Goal: Feedback & Contribution: Leave review/rating

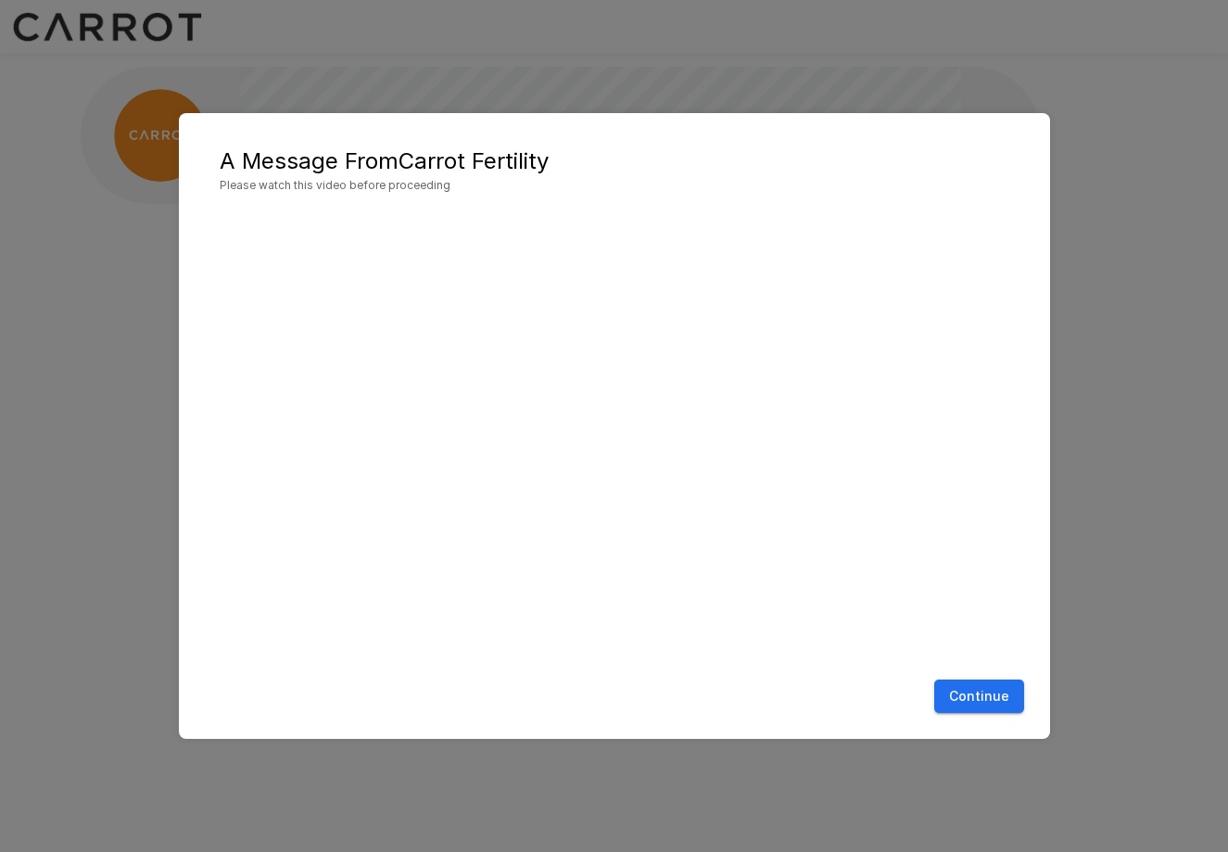
click at [1010, 694] on button "Continue" at bounding box center [979, 696] width 90 height 34
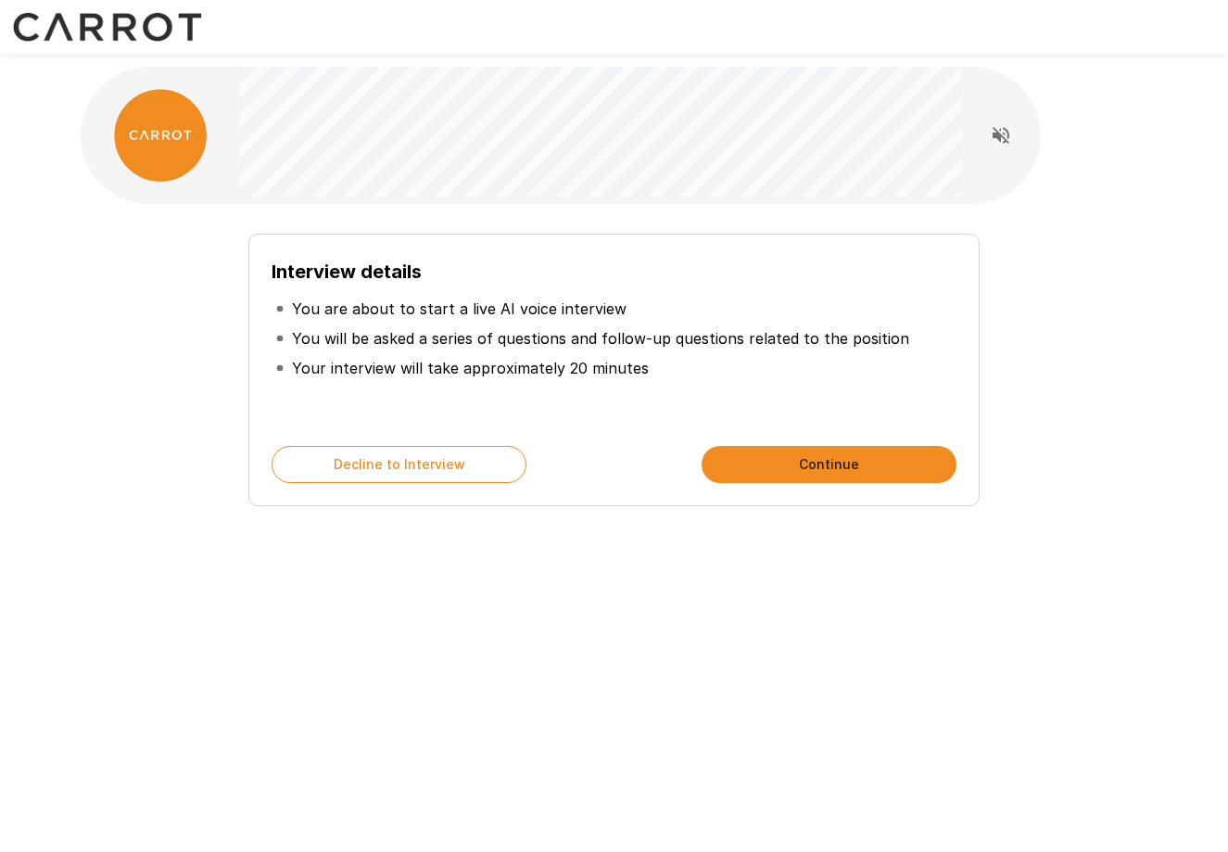
click at [840, 460] on button "Continue" at bounding box center [829, 464] width 255 height 37
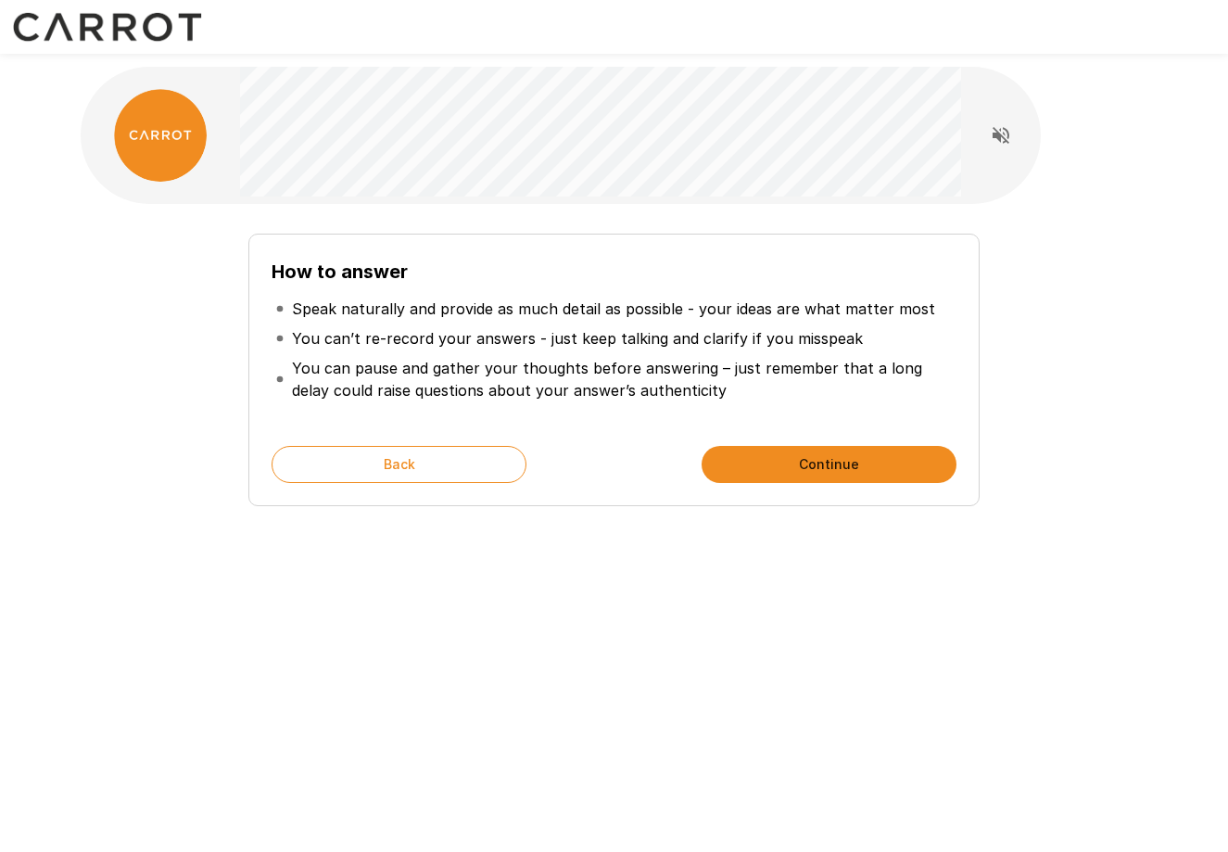
click at [869, 468] on button "Continue" at bounding box center [829, 464] width 255 height 37
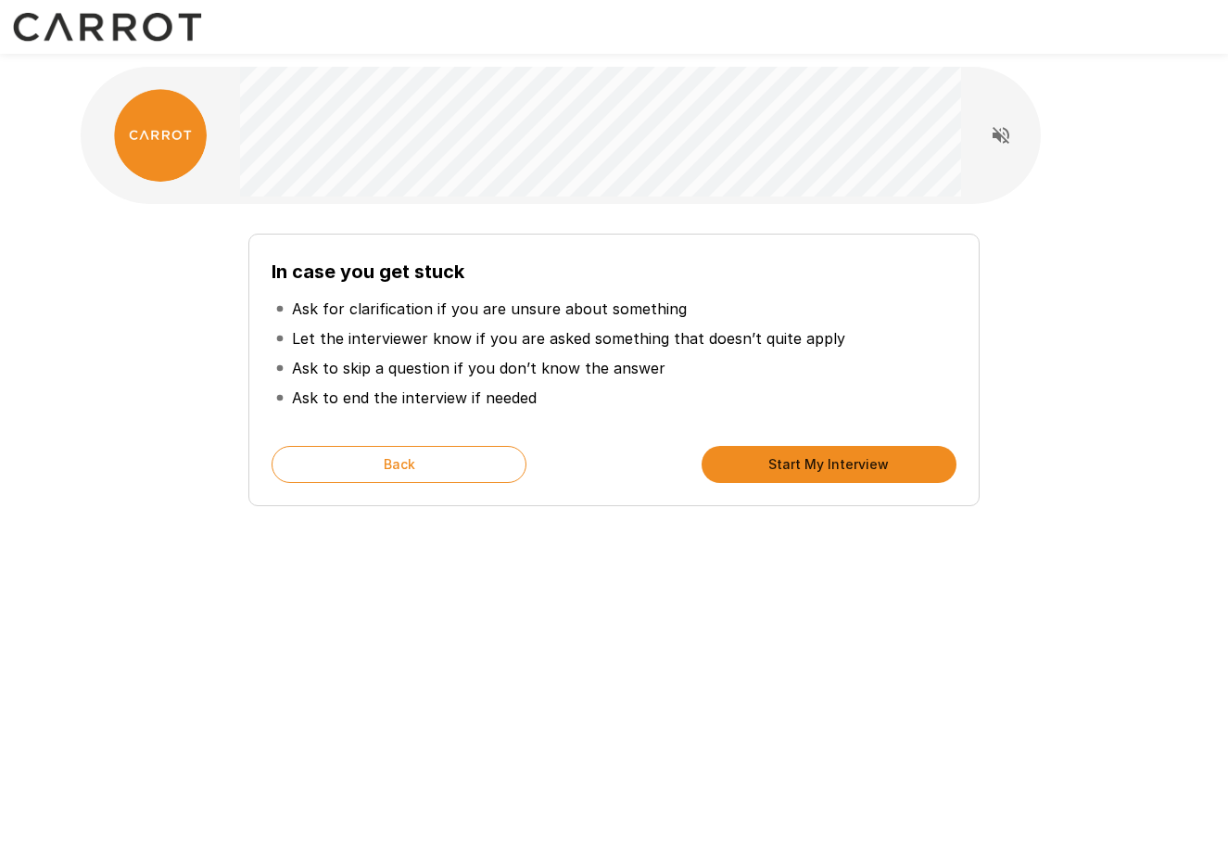
click at [819, 466] on button "Start My Interview" at bounding box center [829, 464] width 255 height 37
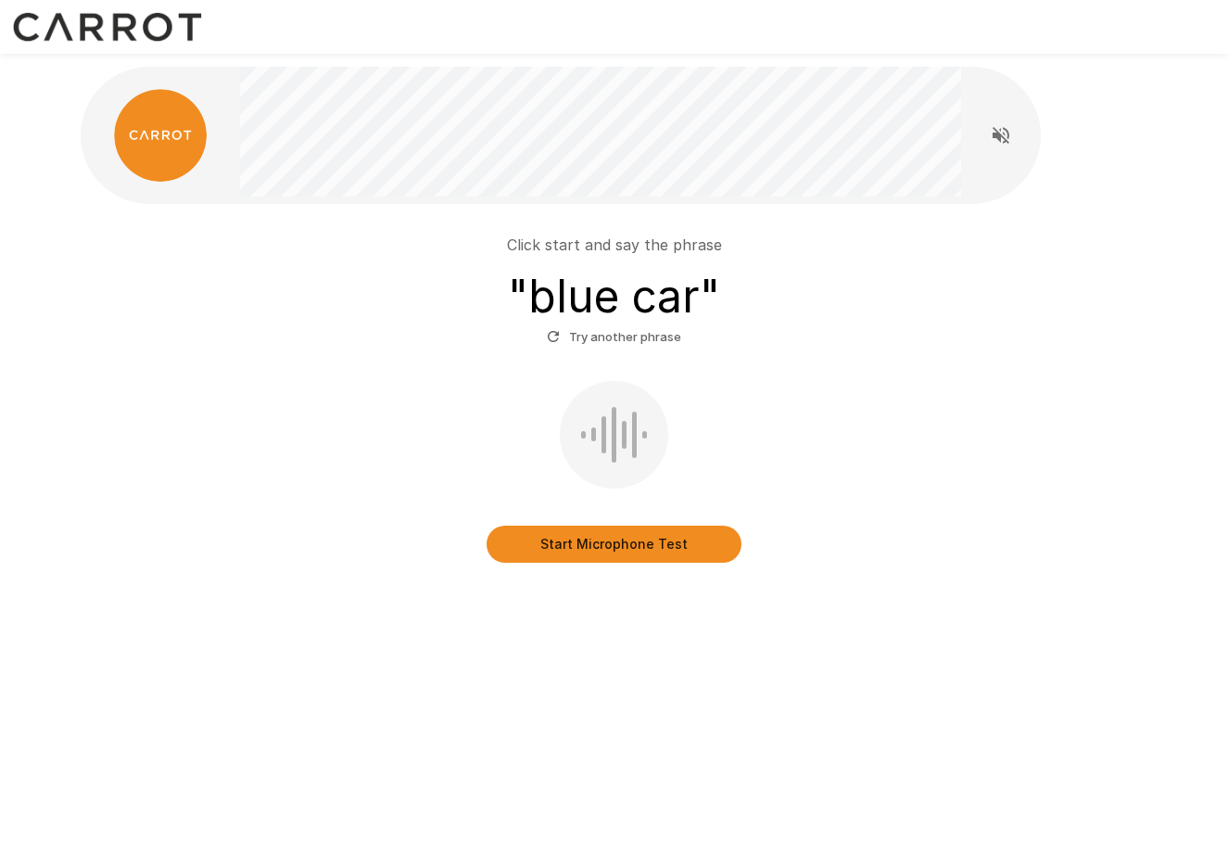
click at [628, 554] on button "Start Microphone Test" at bounding box center [614, 544] width 255 height 37
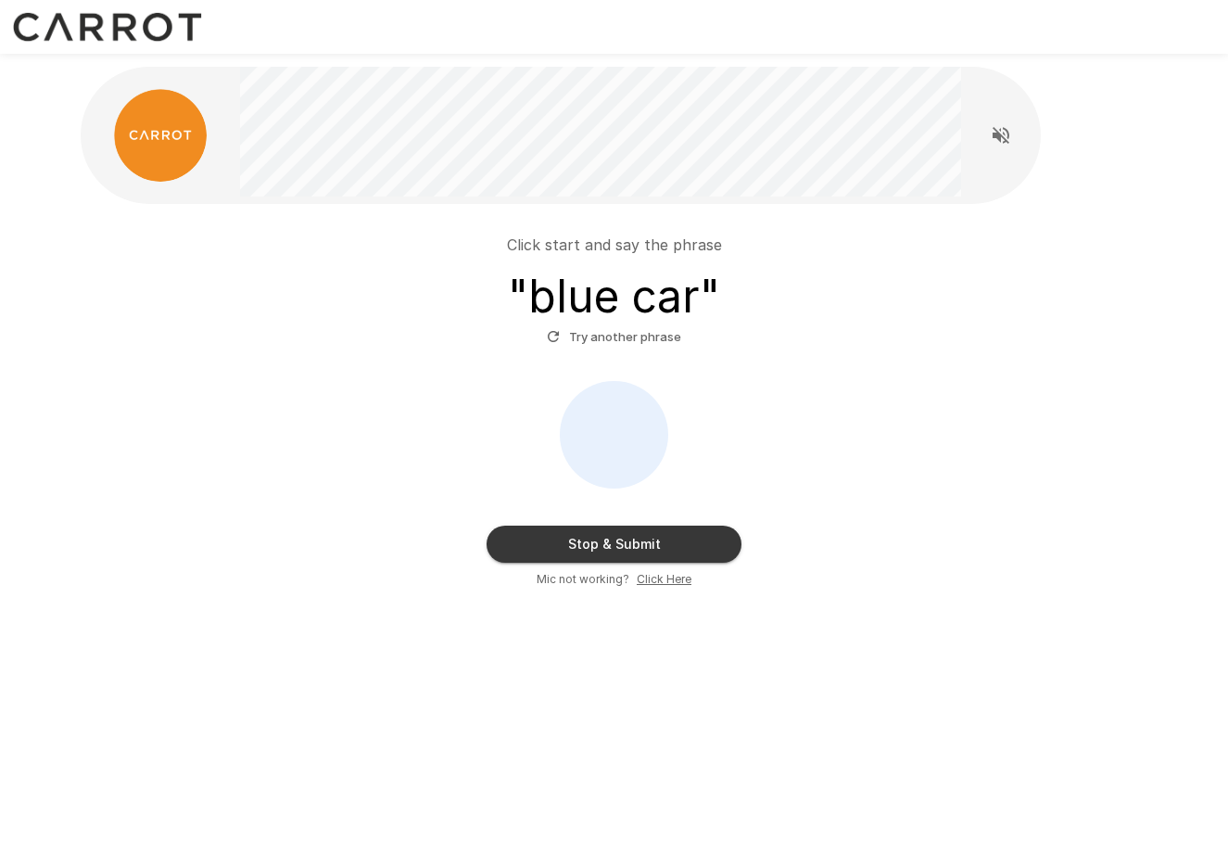
click at [641, 342] on button "Try another phrase" at bounding box center [614, 337] width 144 height 29
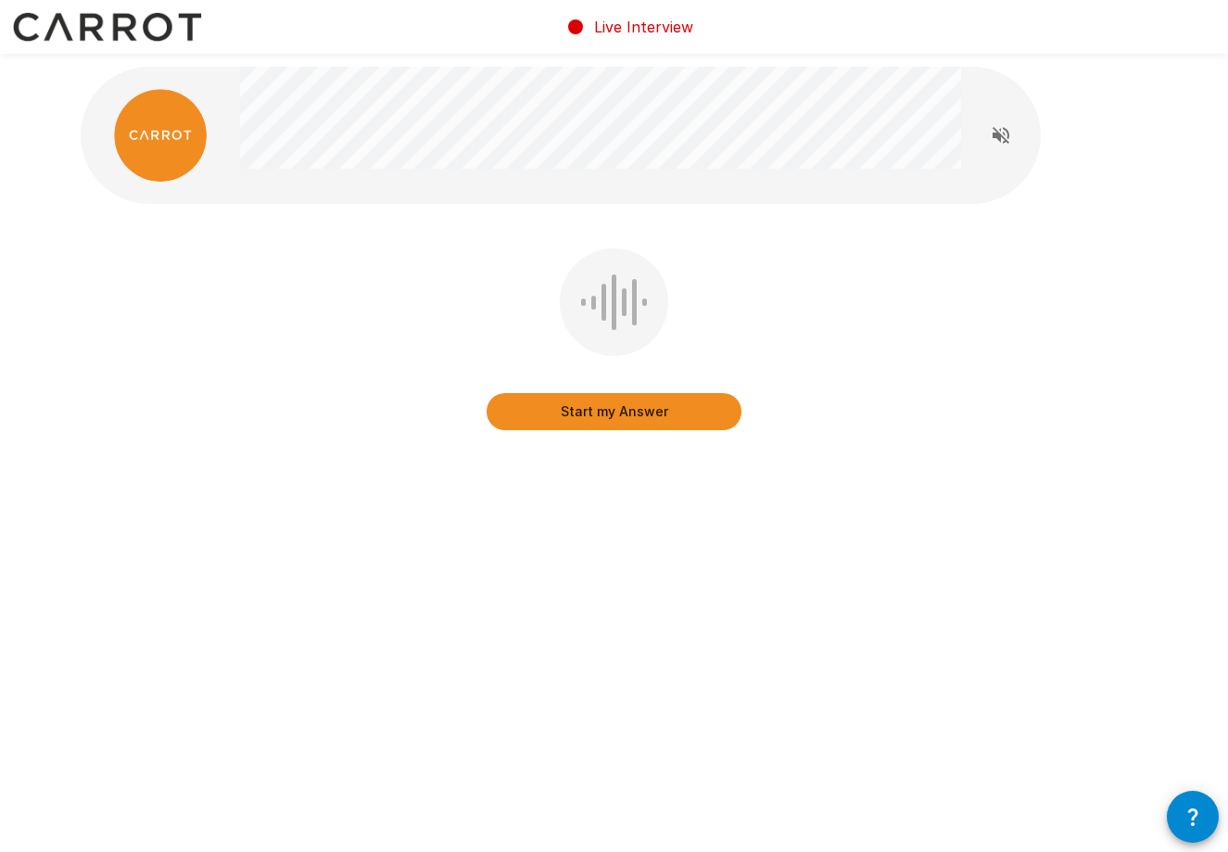
click at [586, 412] on button "Start my Answer" at bounding box center [614, 411] width 255 height 37
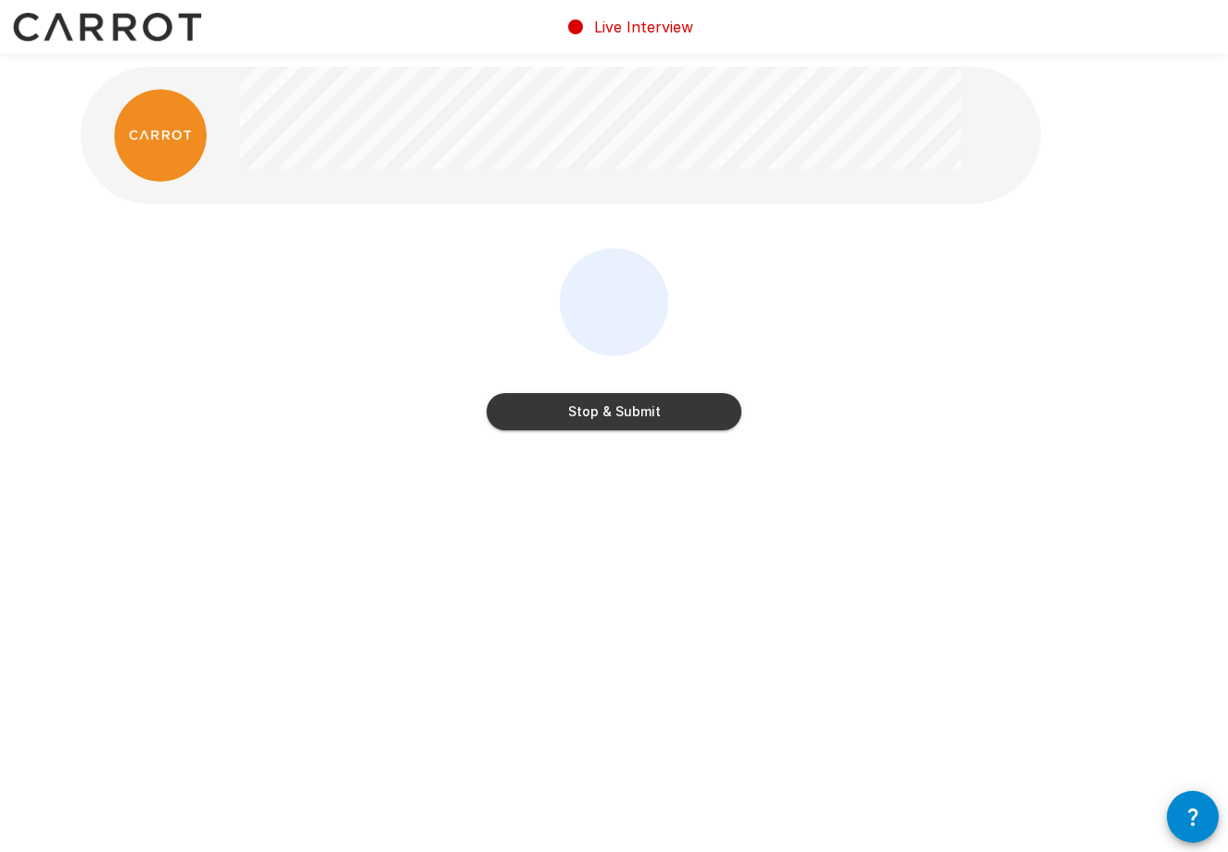
click at [577, 399] on button "Stop & Submit" at bounding box center [614, 411] width 255 height 37
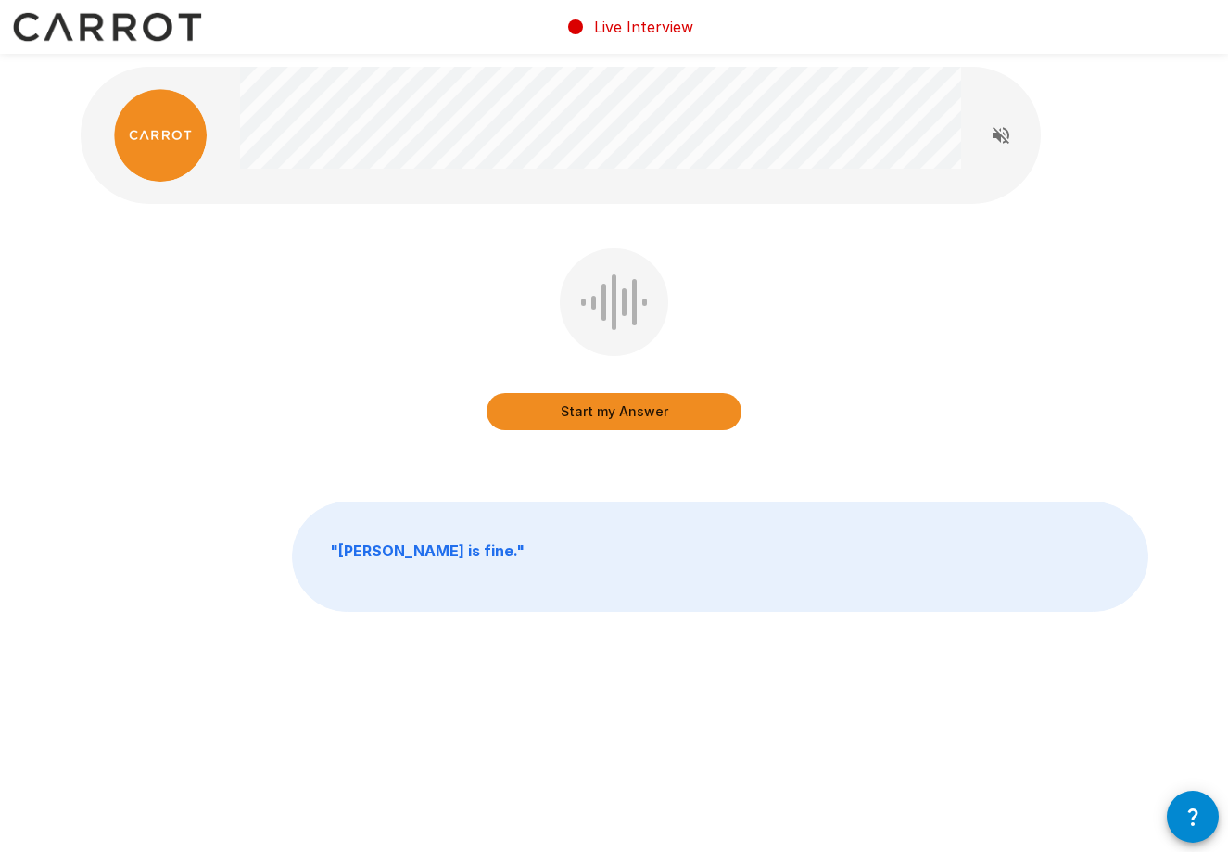
click at [637, 407] on button "Start my Answer" at bounding box center [614, 411] width 255 height 37
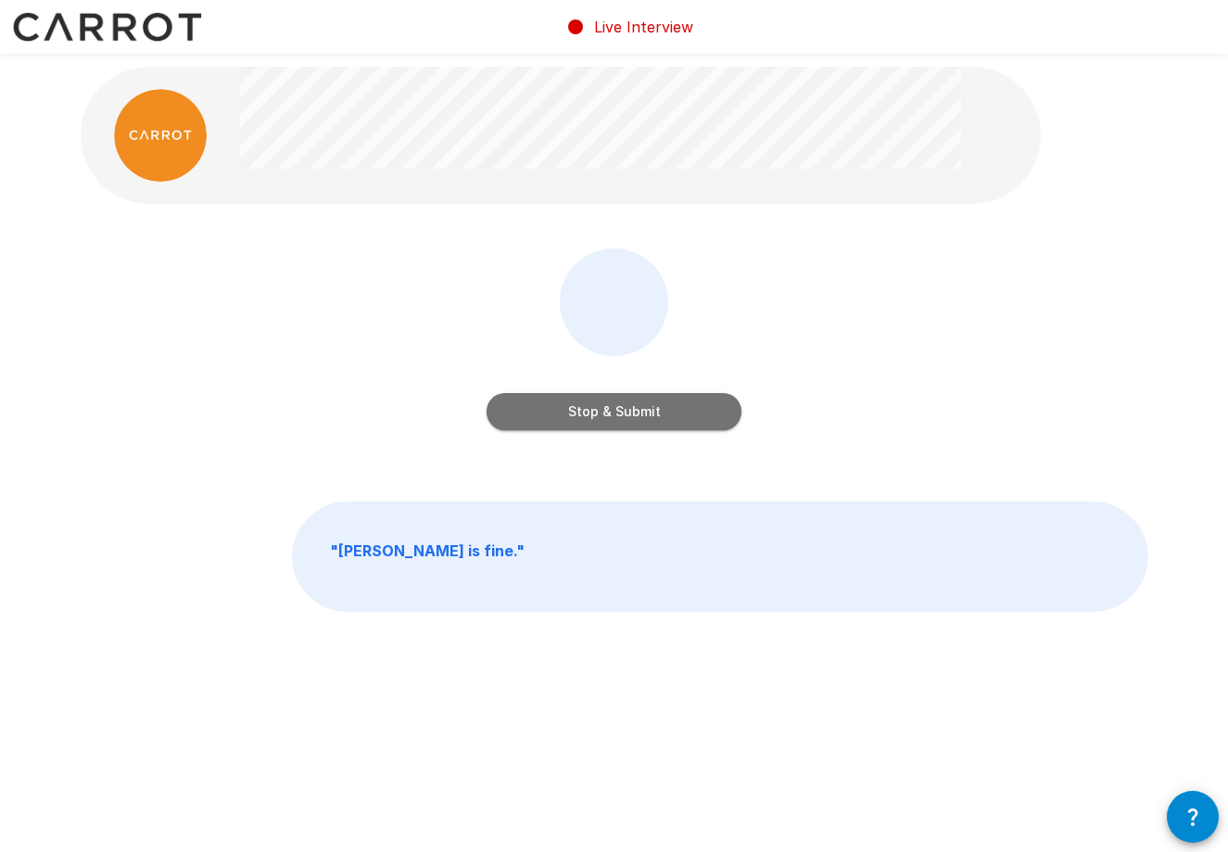
click at [634, 418] on button "Stop & Submit" at bounding box center [614, 411] width 255 height 37
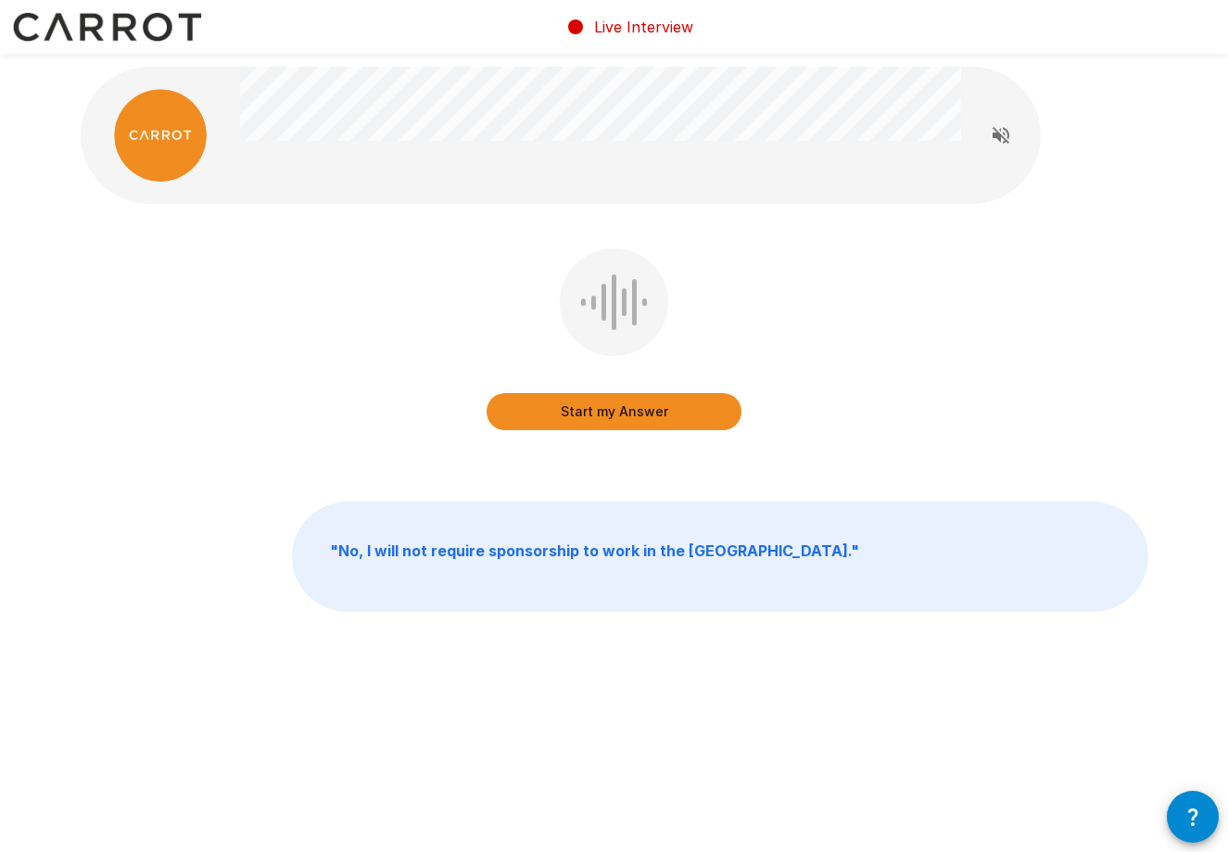
click at [629, 417] on button "Start my Answer" at bounding box center [614, 411] width 255 height 37
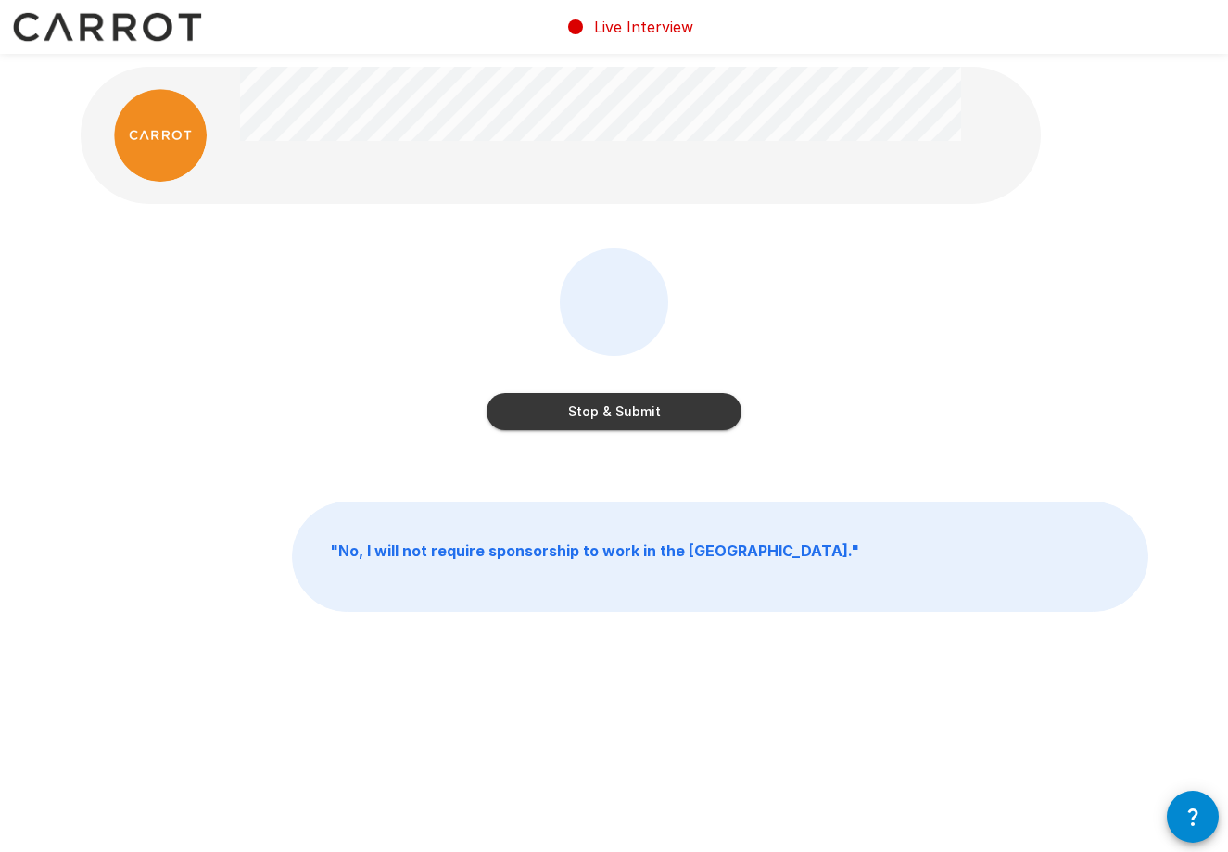
click at [626, 422] on button "Stop & Submit" at bounding box center [614, 411] width 255 height 37
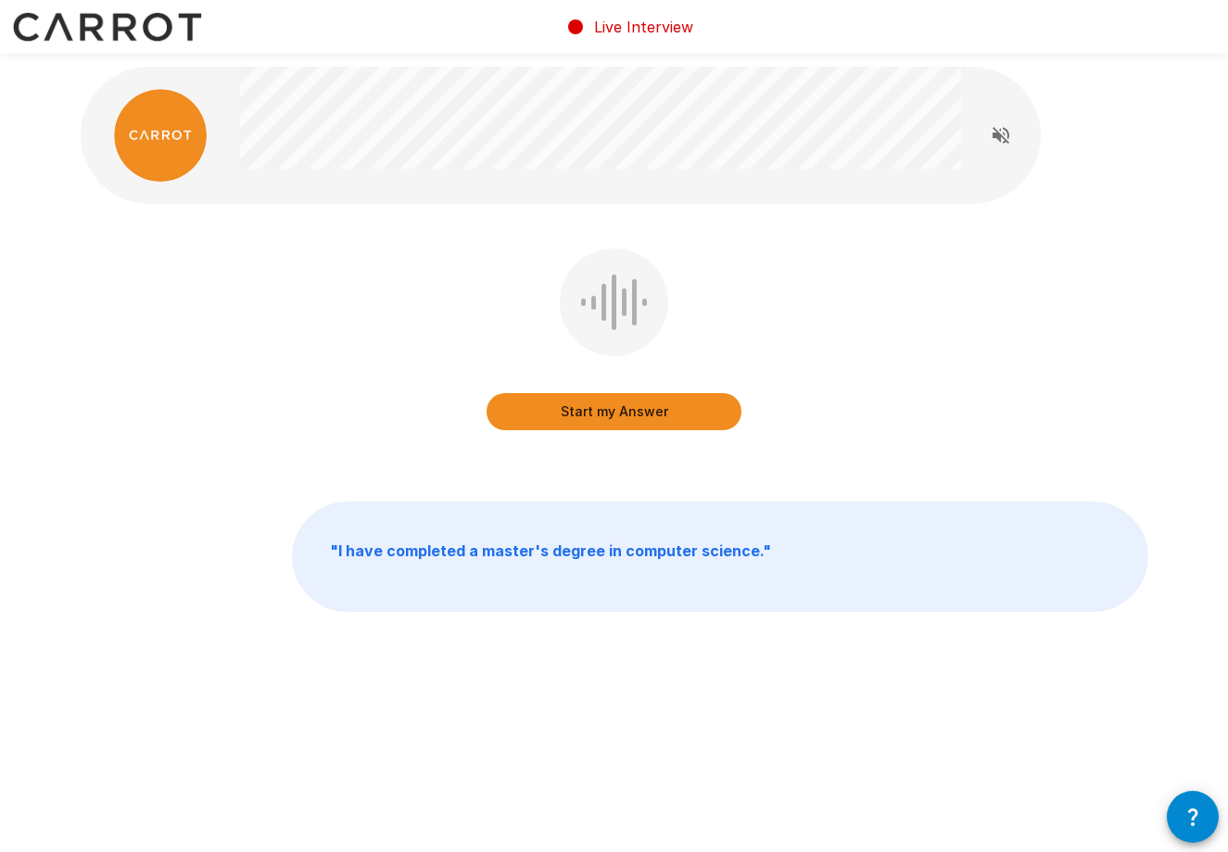
click at [640, 416] on button "Start my Answer" at bounding box center [614, 411] width 255 height 37
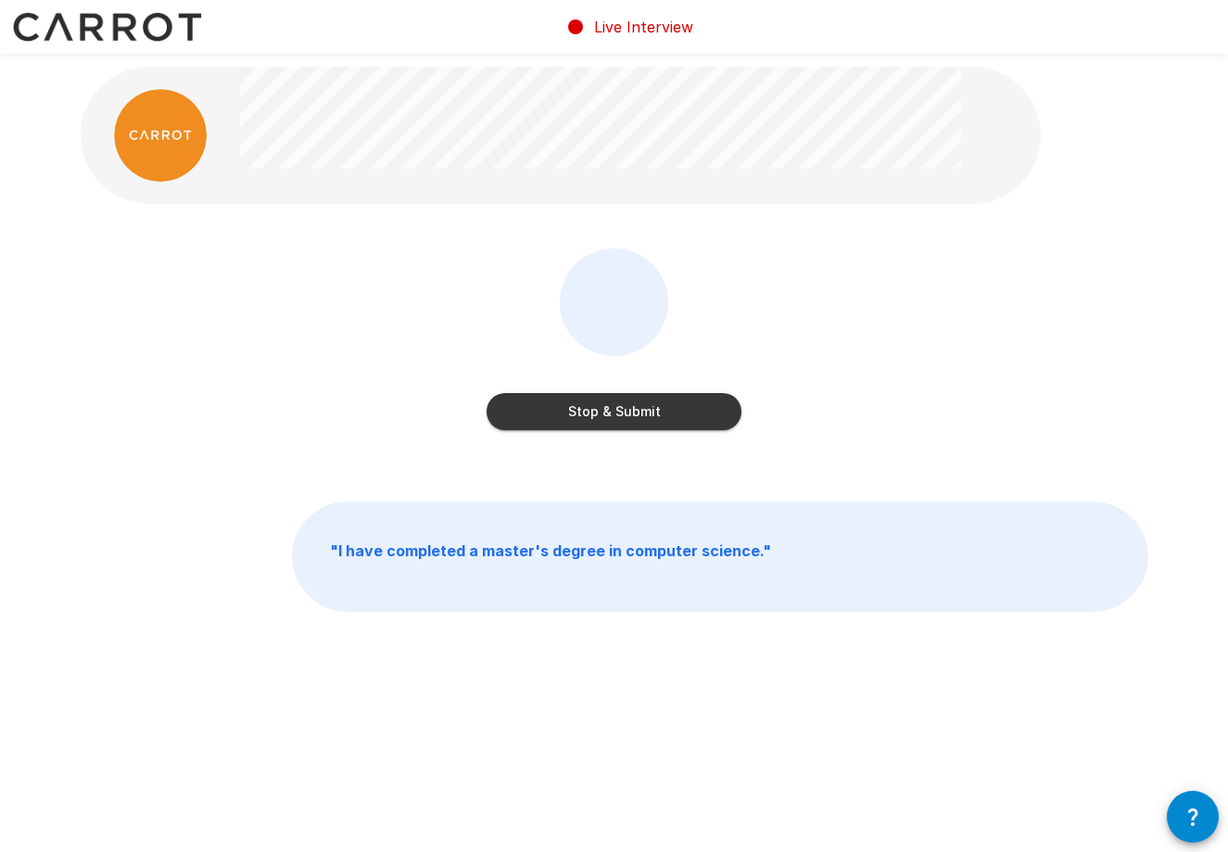
click at [610, 412] on button "Stop & Submit" at bounding box center [614, 411] width 255 height 37
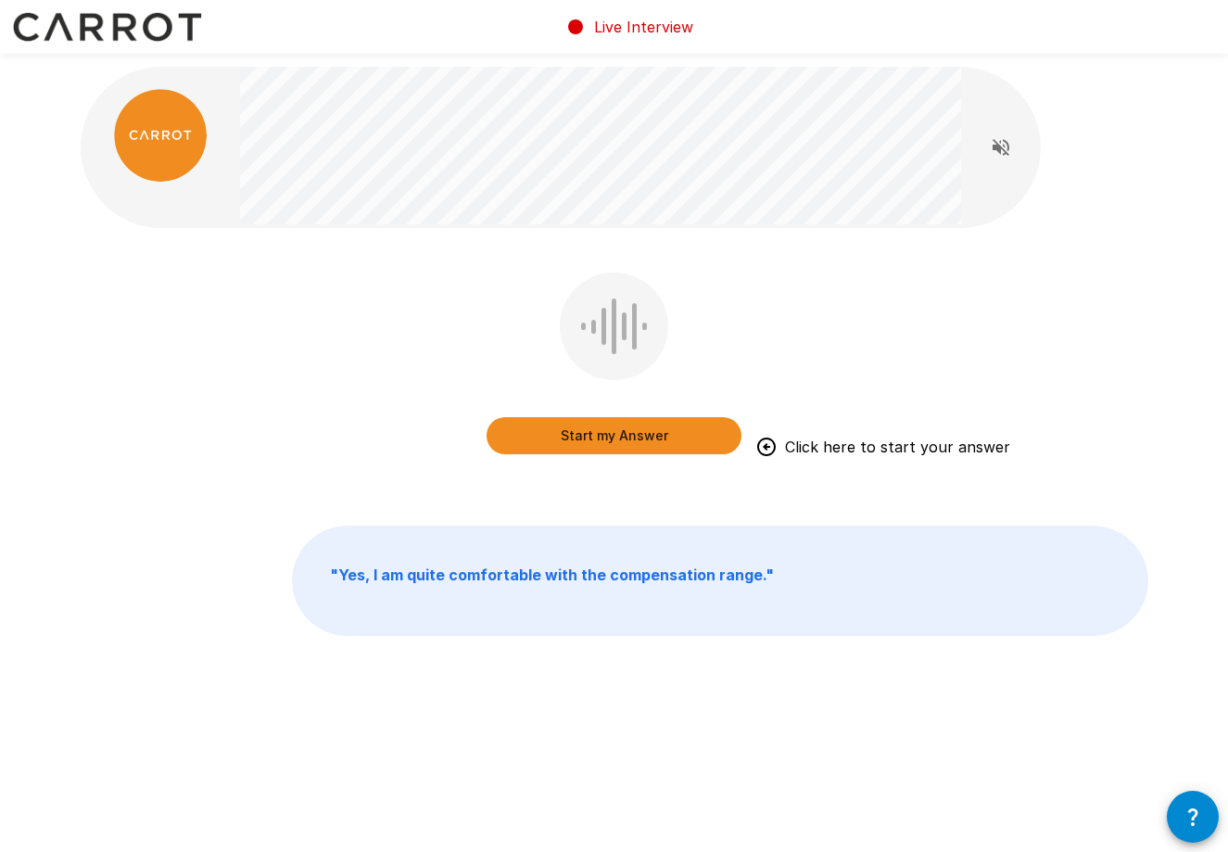
click at [643, 429] on button "Start my Answer" at bounding box center [614, 435] width 255 height 37
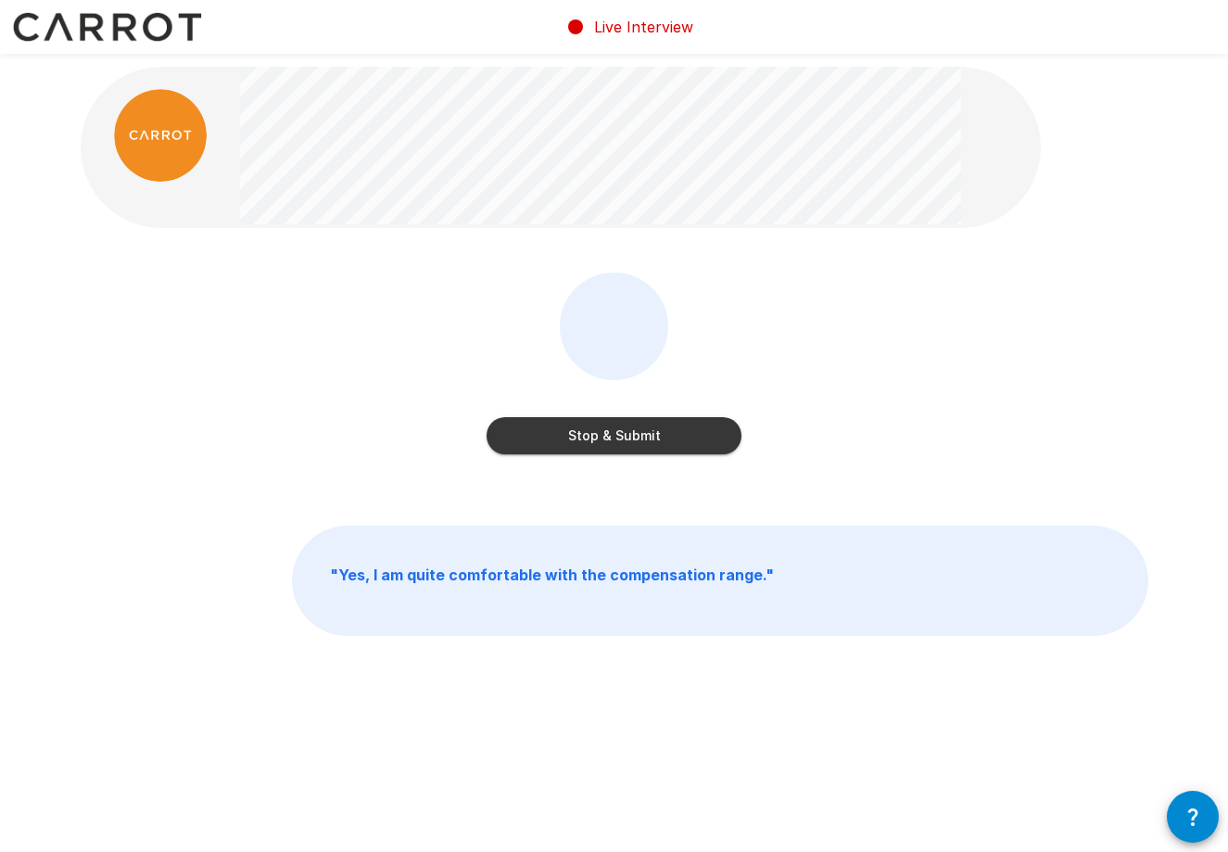
click at [647, 425] on button "Stop & Submit" at bounding box center [614, 435] width 255 height 37
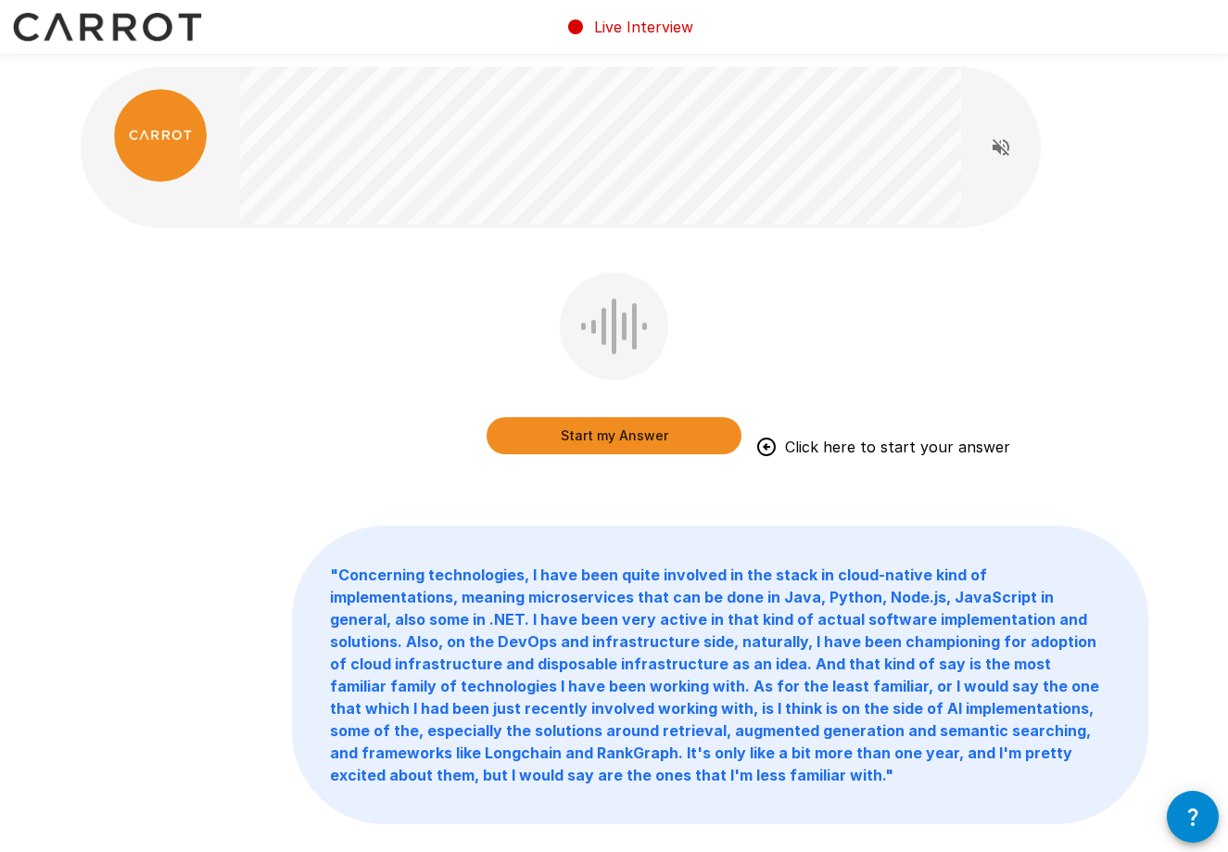
click at [656, 448] on button "Start my Answer" at bounding box center [614, 435] width 255 height 37
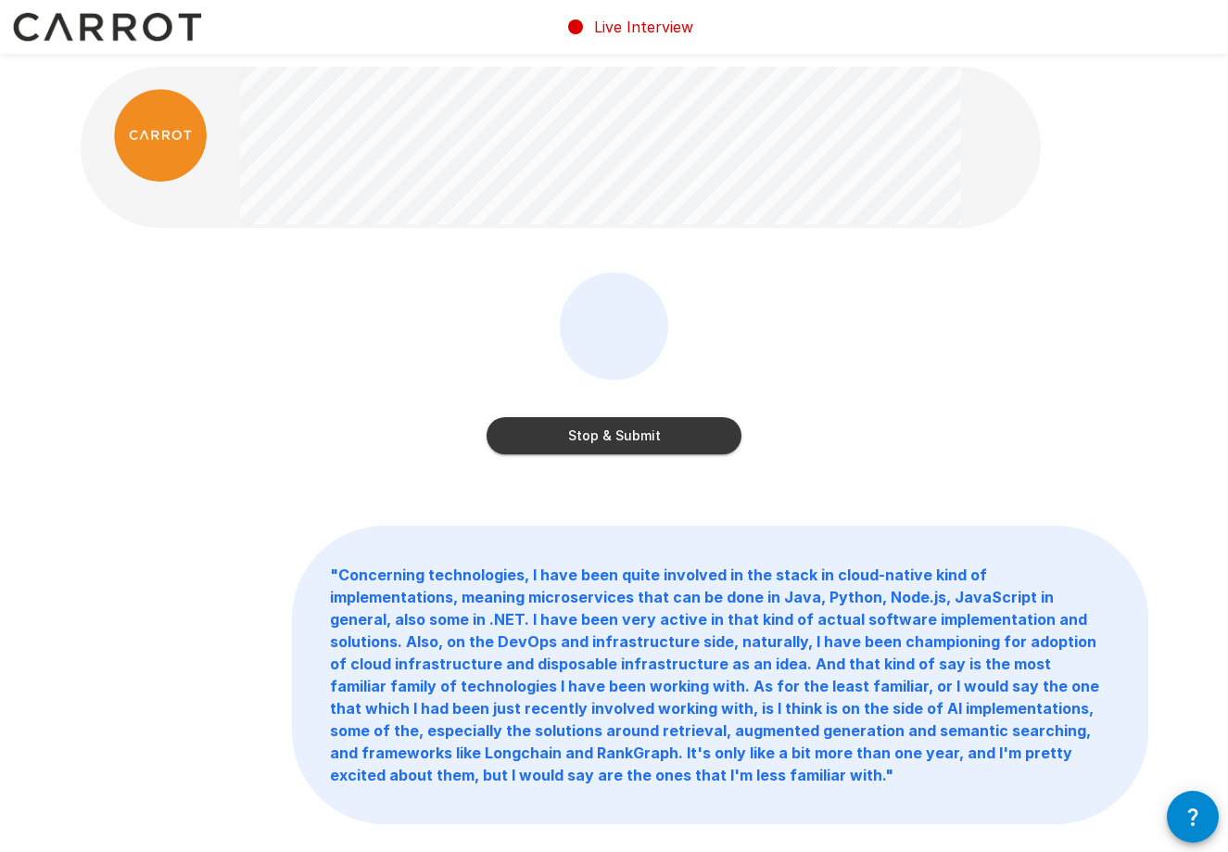
click at [601, 445] on button "Stop & Submit" at bounding box center [614, 435] width 255 height 37
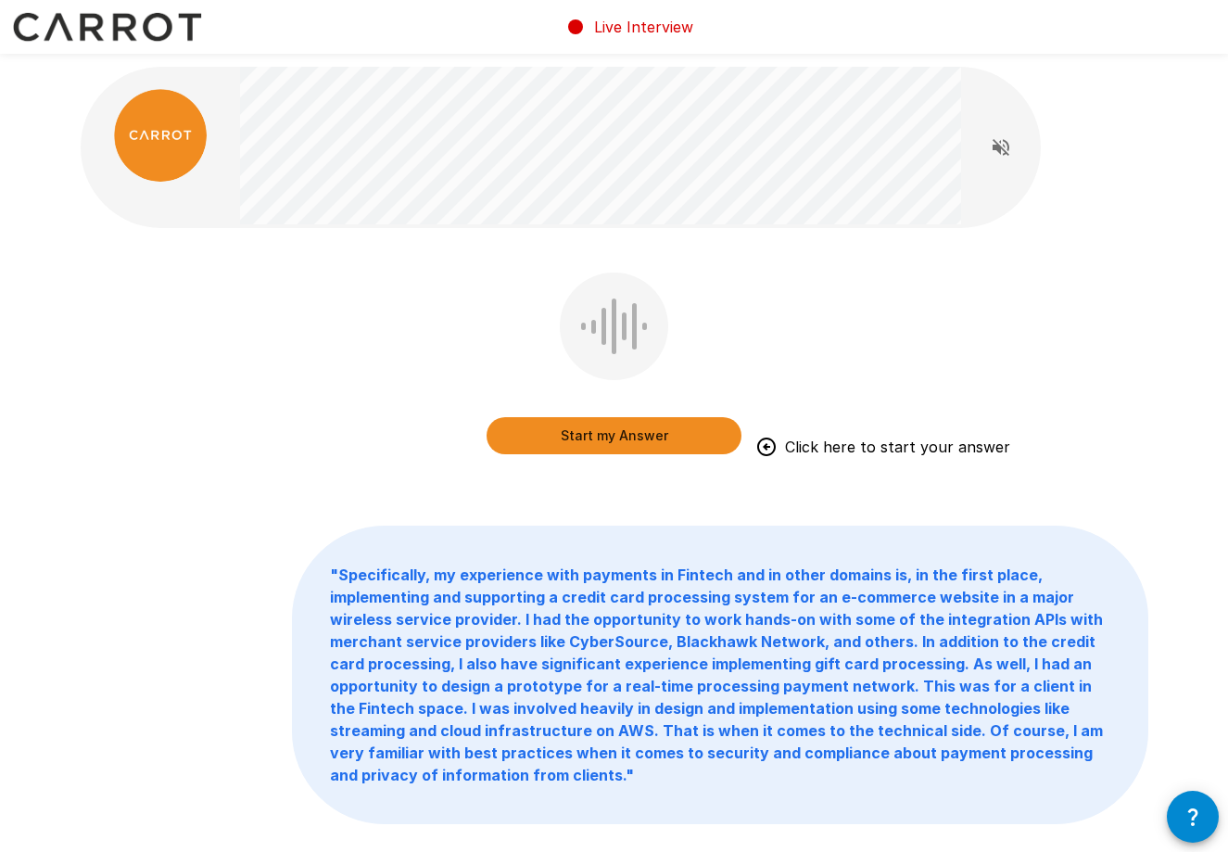
click at [601, 445] on button "Start my Answer" at bounding box center [614, 435] width 255 height 37
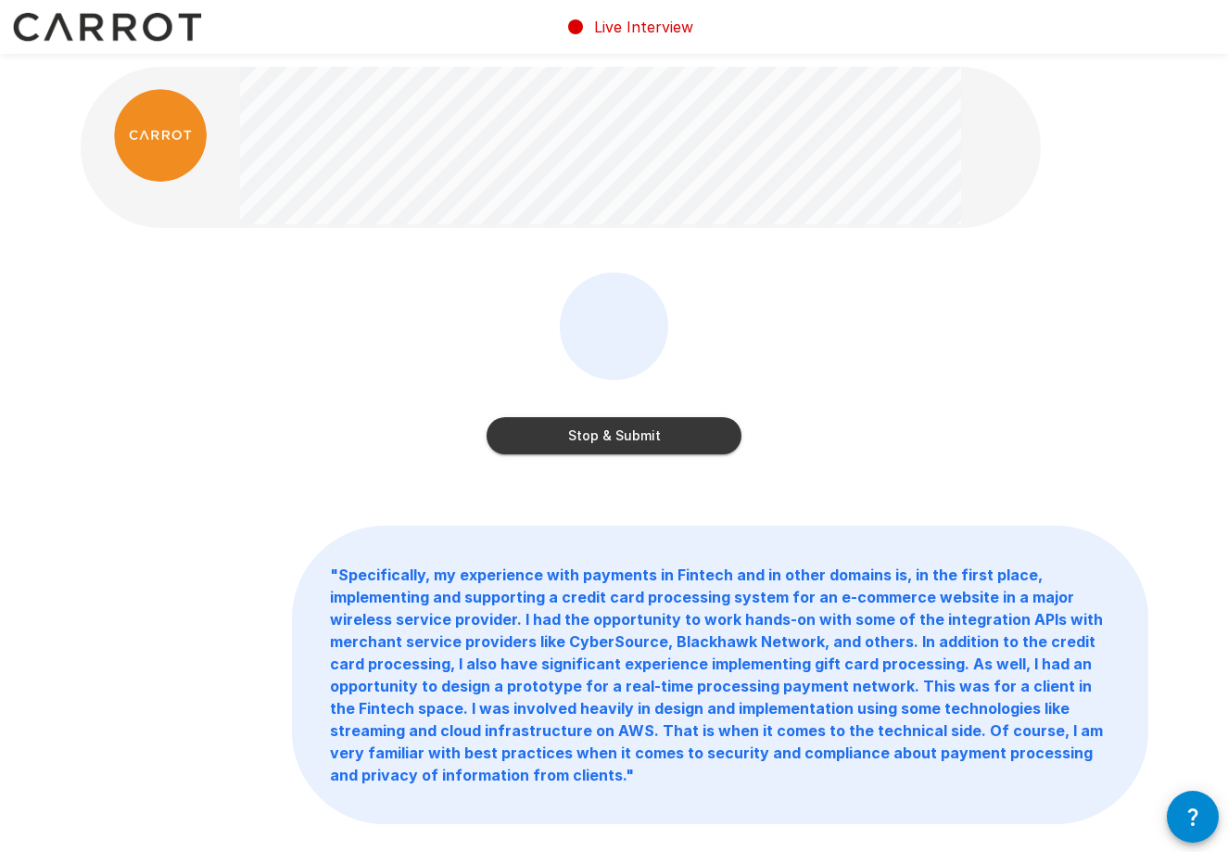
click at [601, 445] on button "Stop & Submit" at bounding box center [614, 435] width 255 height 37
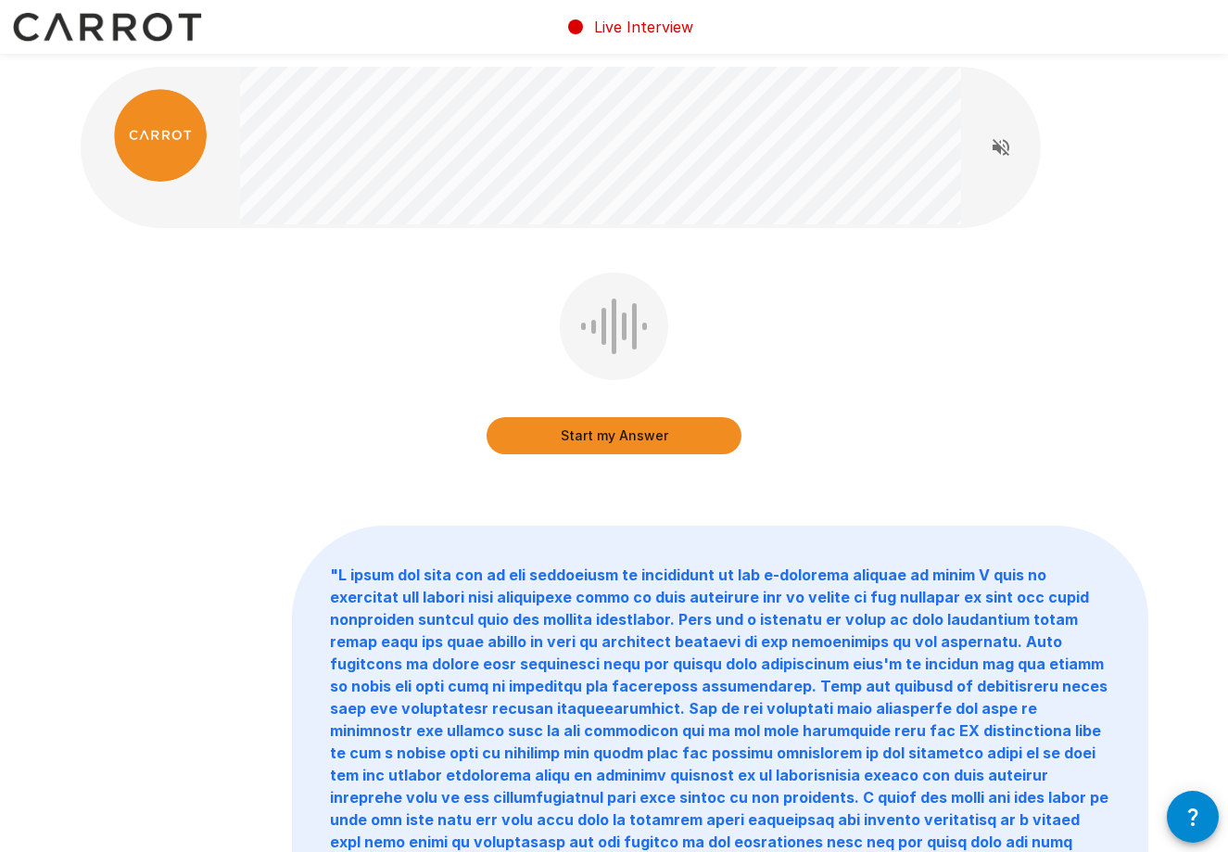
click at [605, 437] on button "Start my Answer" at bounding box center [614, 435] width 255 height 37
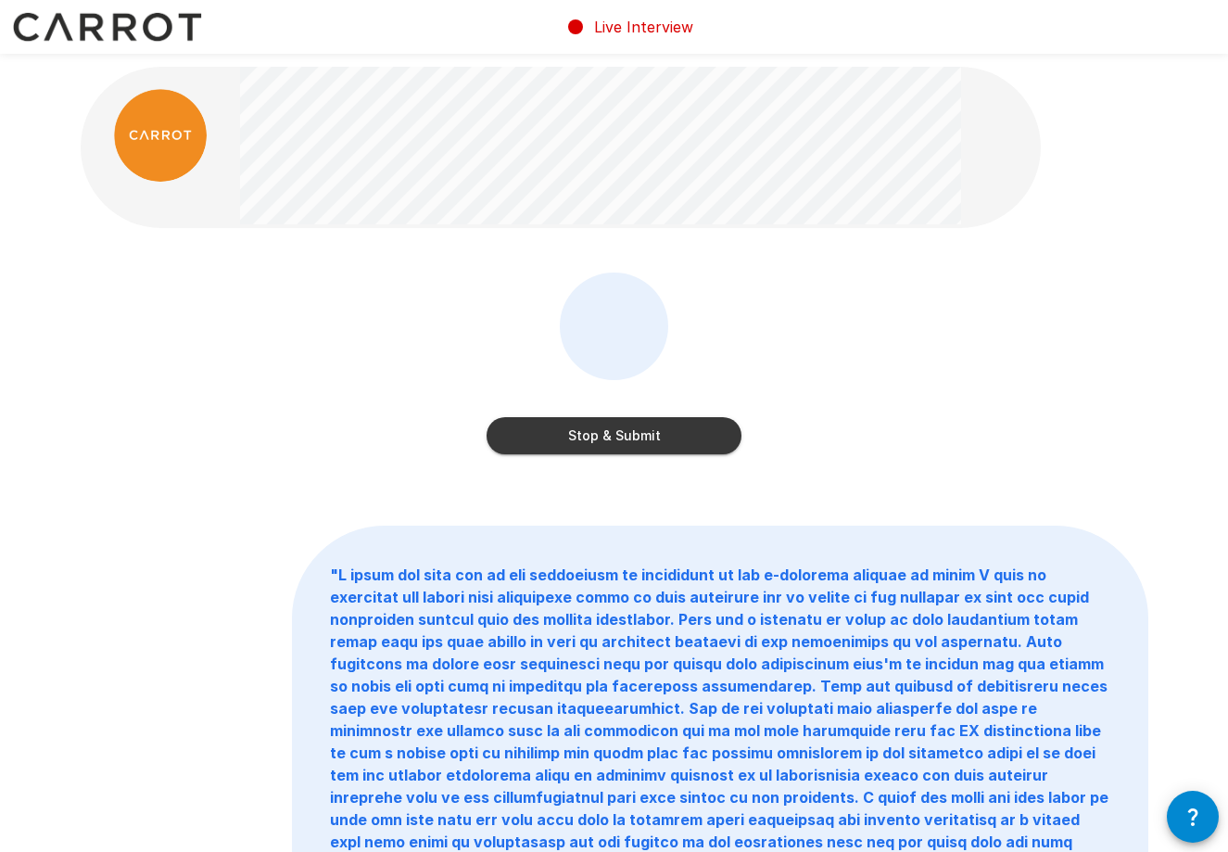
click at [642, 430] on button "Stop & Submit" at bounding box center [614, 435] width 255 height 37
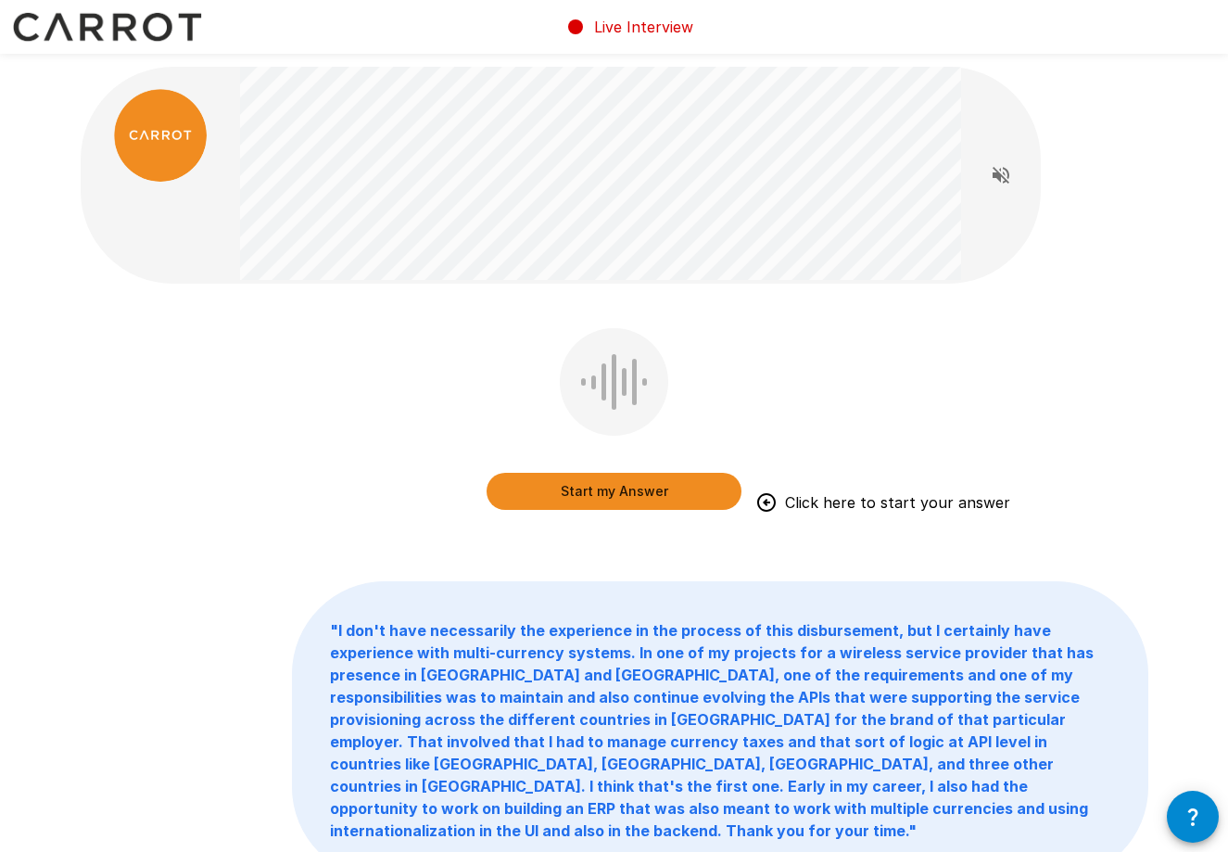
click at [599, 496] on button "Start my Answer" at bounding box center [614, 491] width 255 height 37
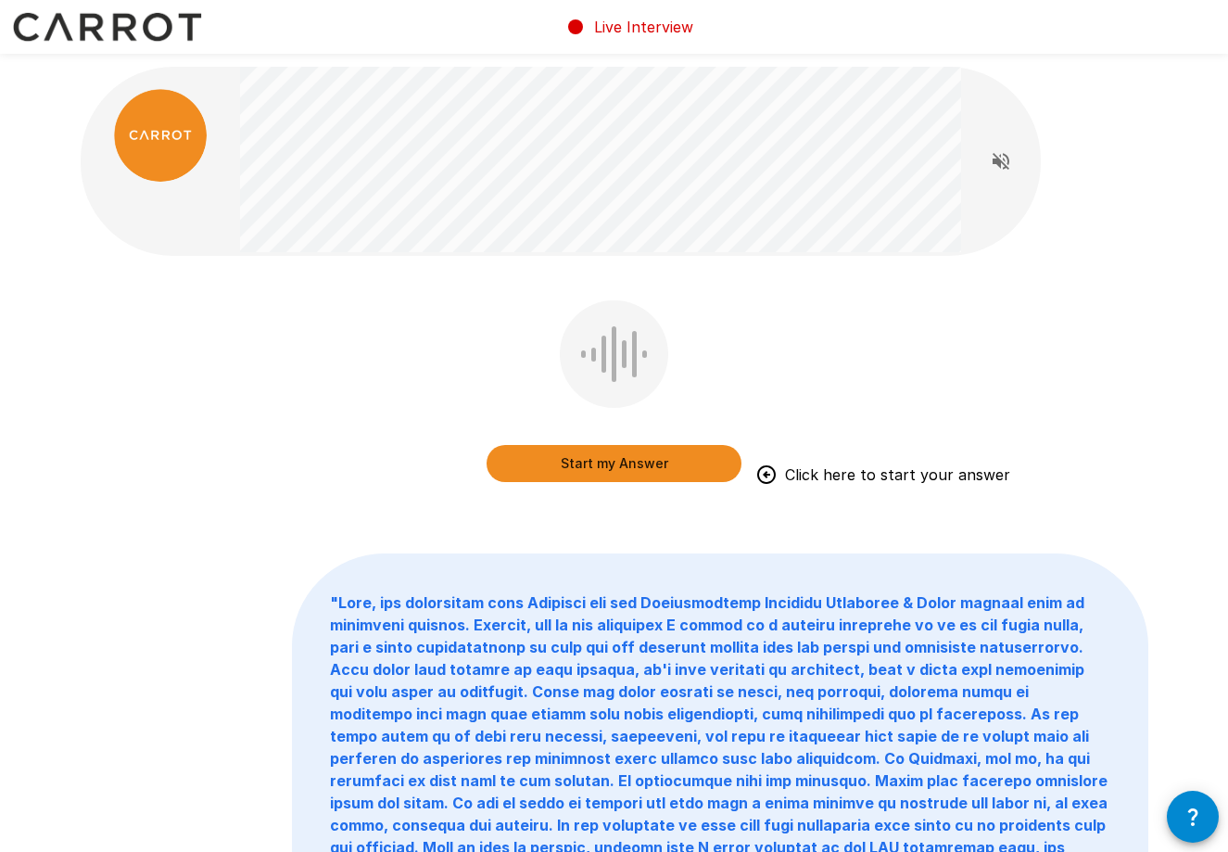
click at [636, 461] on button "Start my Answer" at bounding box center [614, 463] width 255 height 37
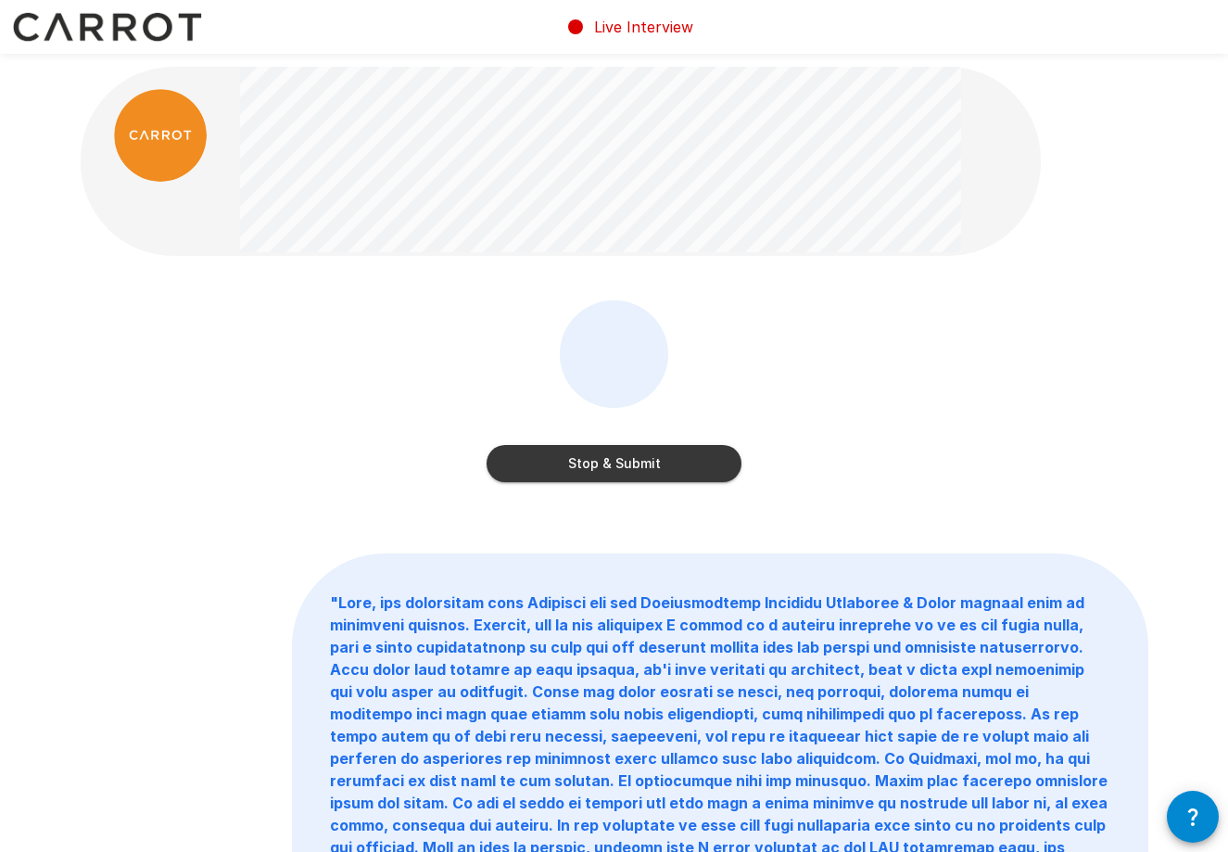
click at [670, 463] on button "Stop & Submit" at bounding box center [614, 463] width 255 height 37
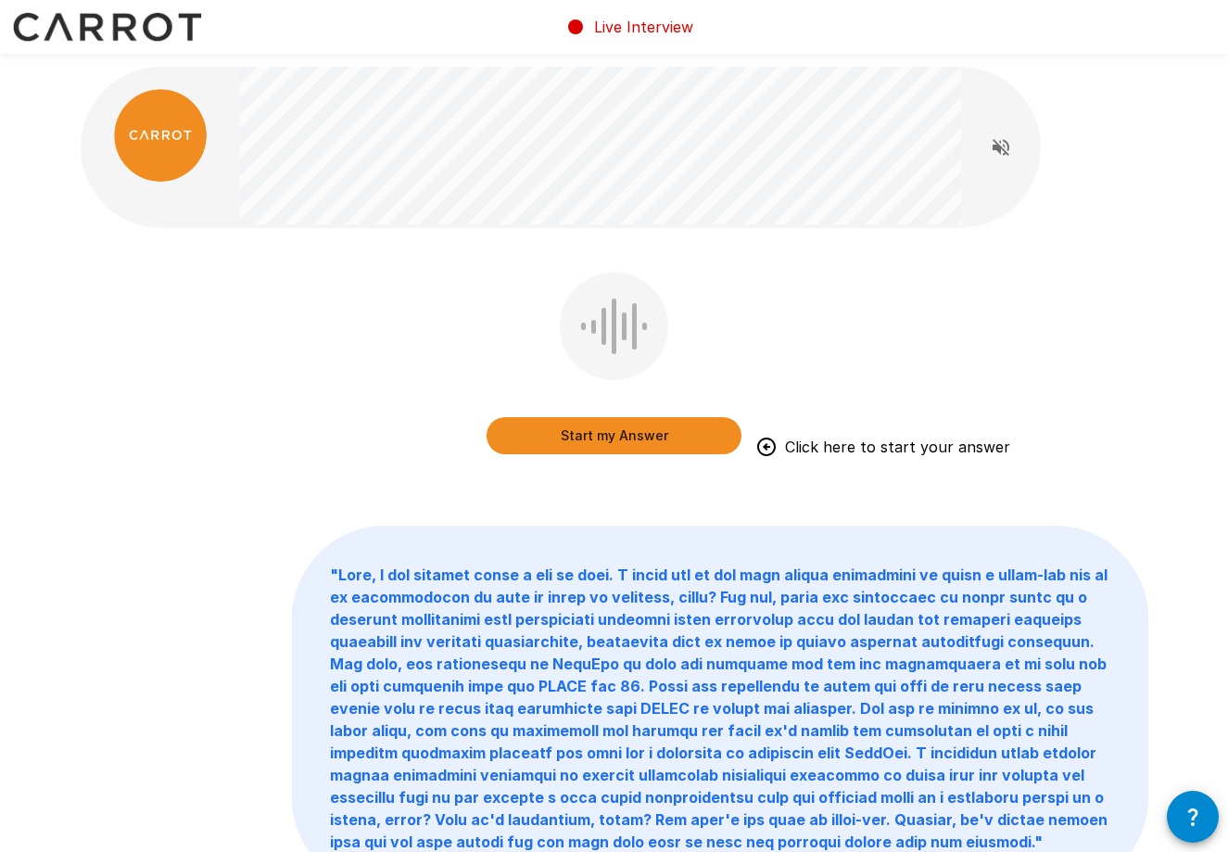
click at [606, 433] on button "Start my Answer" at bounding box center [614, 435] width 255 height 37
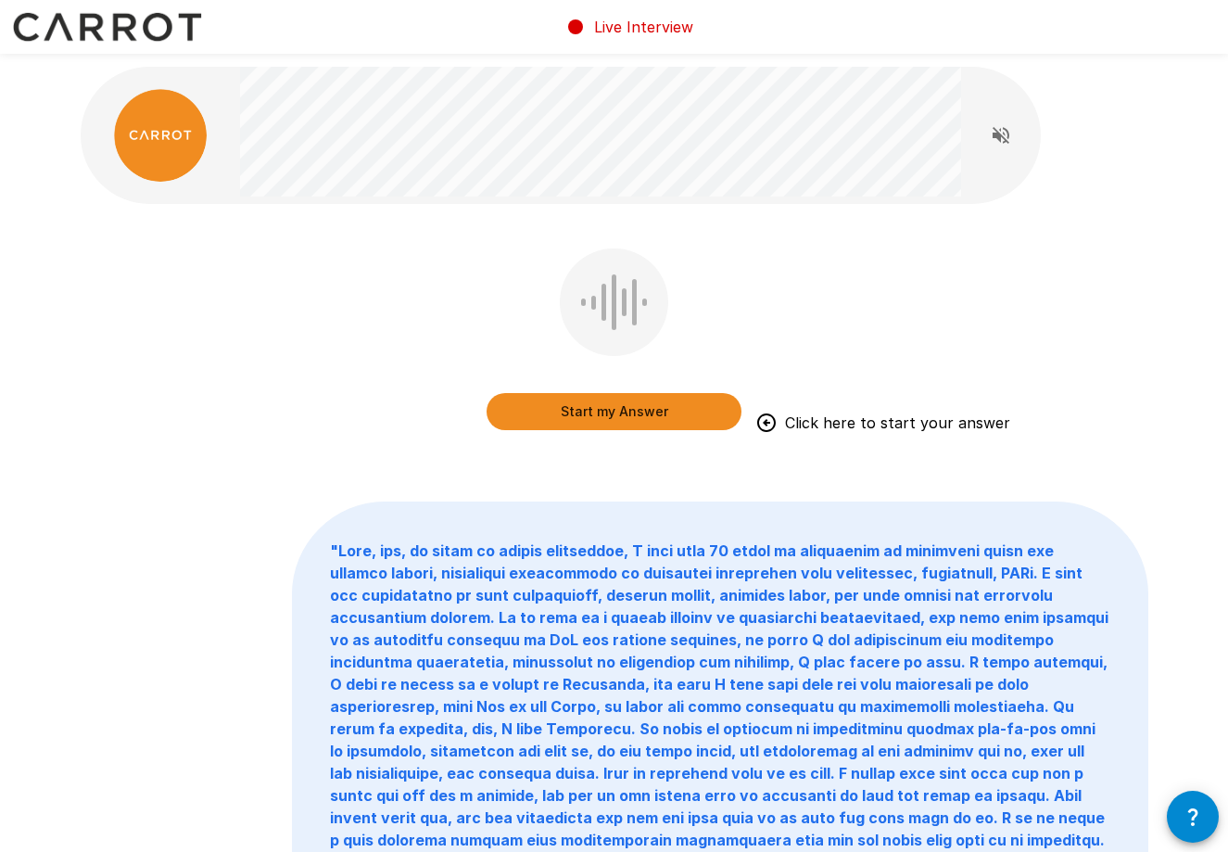
click at [652, 407] on button "Start my Answer" at bounding box center [614, 411] width 255 height 37
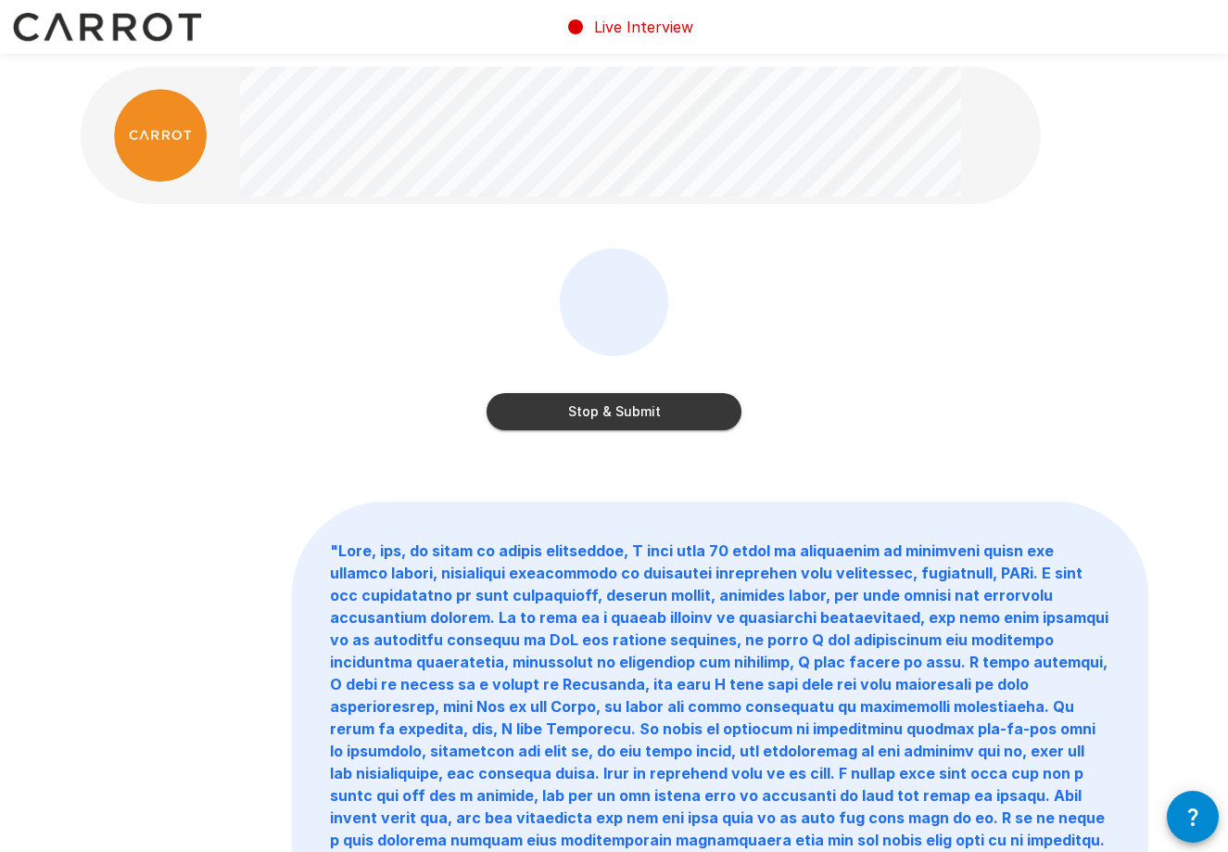
click at [622, 424] on button "Stop & Submit" at bounding box center [614, 411] width 255 height 37
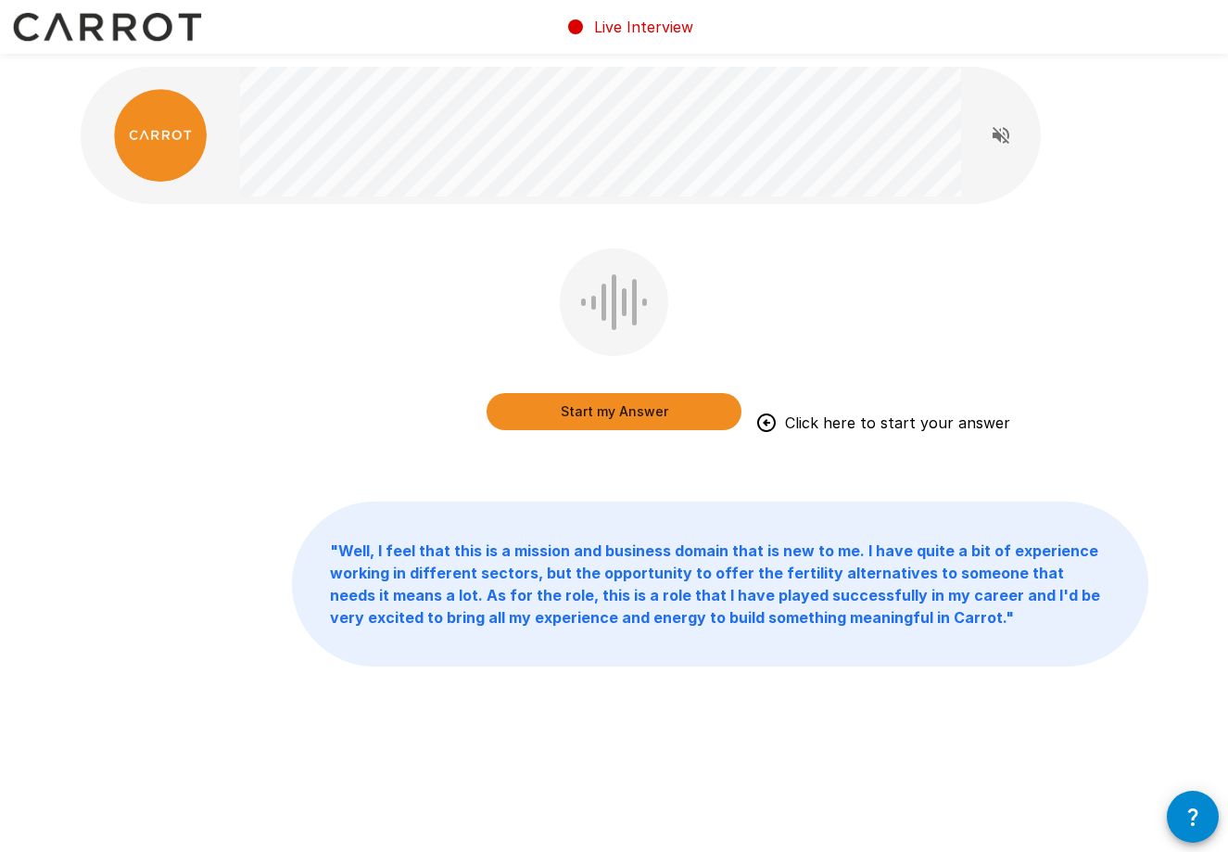
click at [640, 415] on button "Start my Answer" at bounding box center [614, 411] width 255 height 37
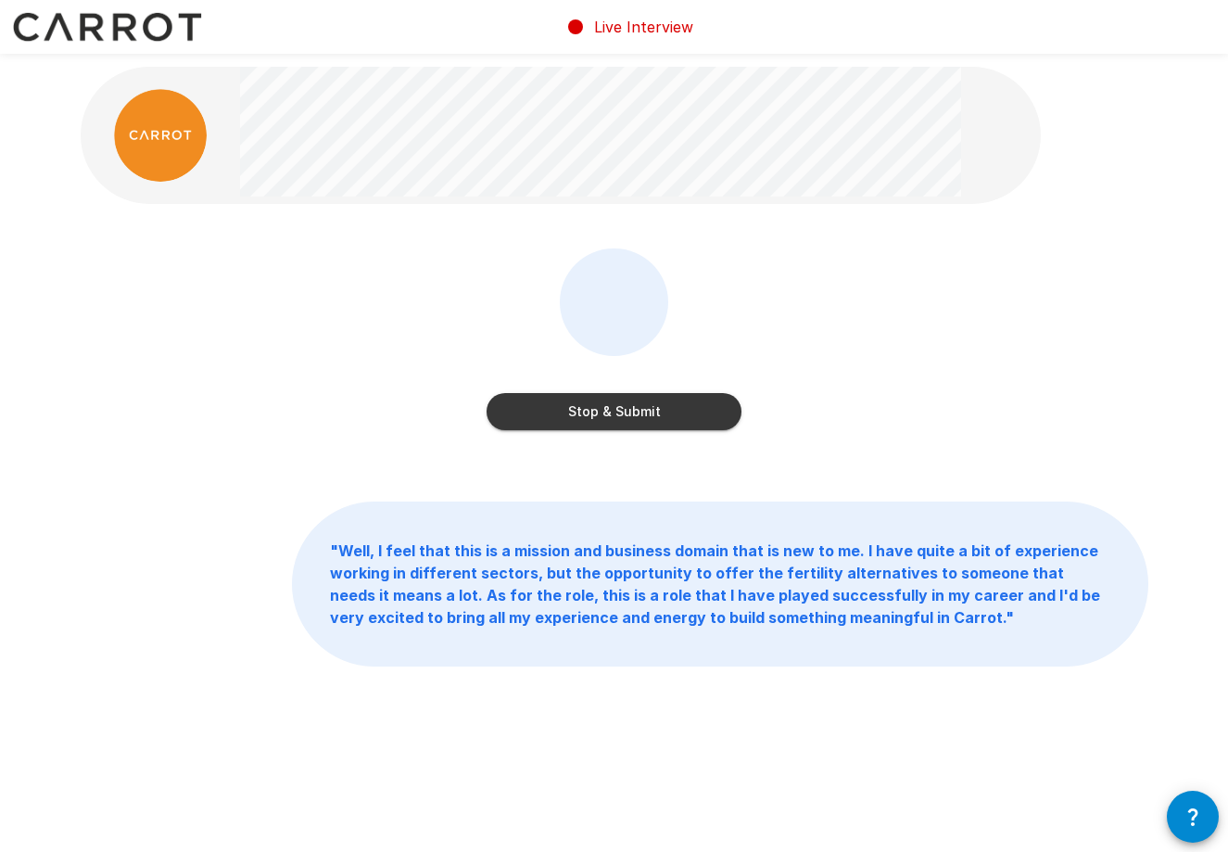
click at [883, 273] on div "Stop & Submit" at bounding box center [615, 352] width 1068 height 209
click at [589, 409] on button "Stop & Submit" at bounding box center [614, 411] width 255 height 37
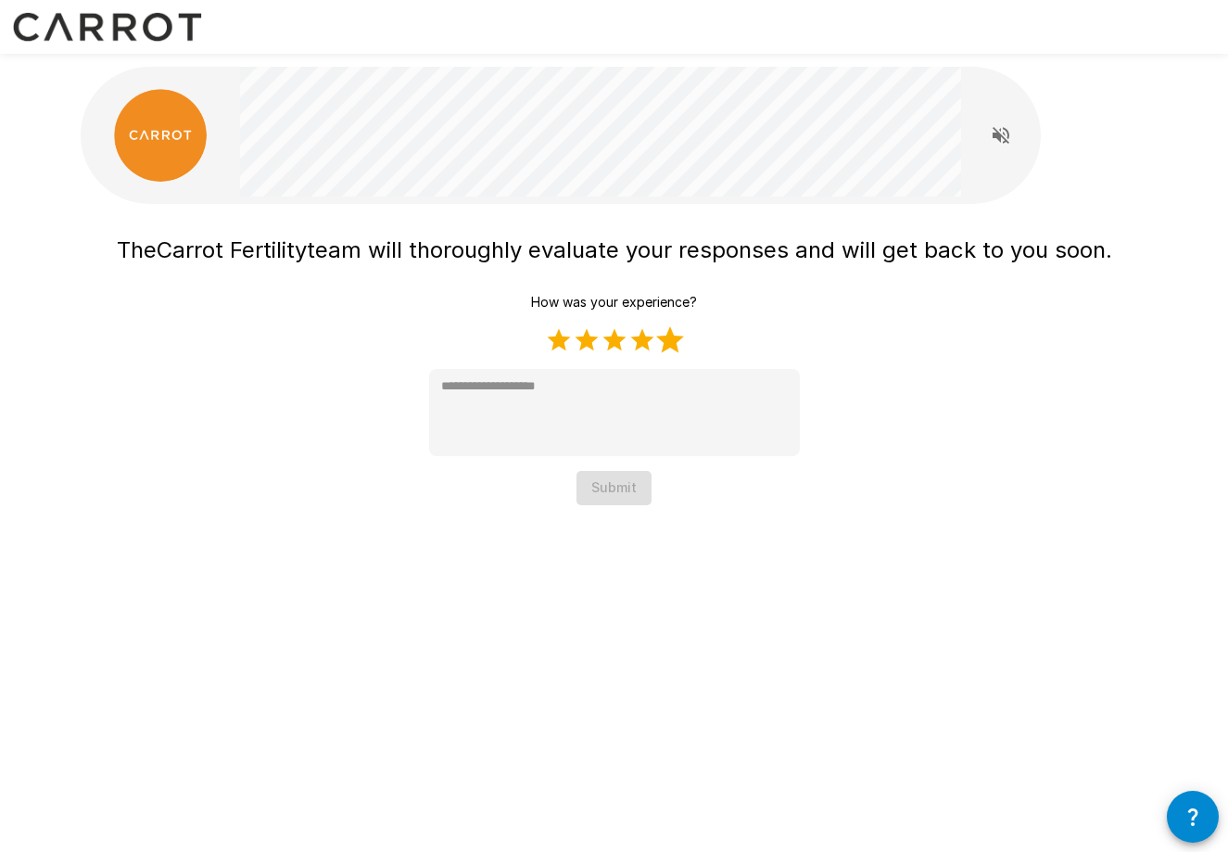
click at [671, 333] on label "5 Stars" at bounding box center [670, 340] width 28 height 28
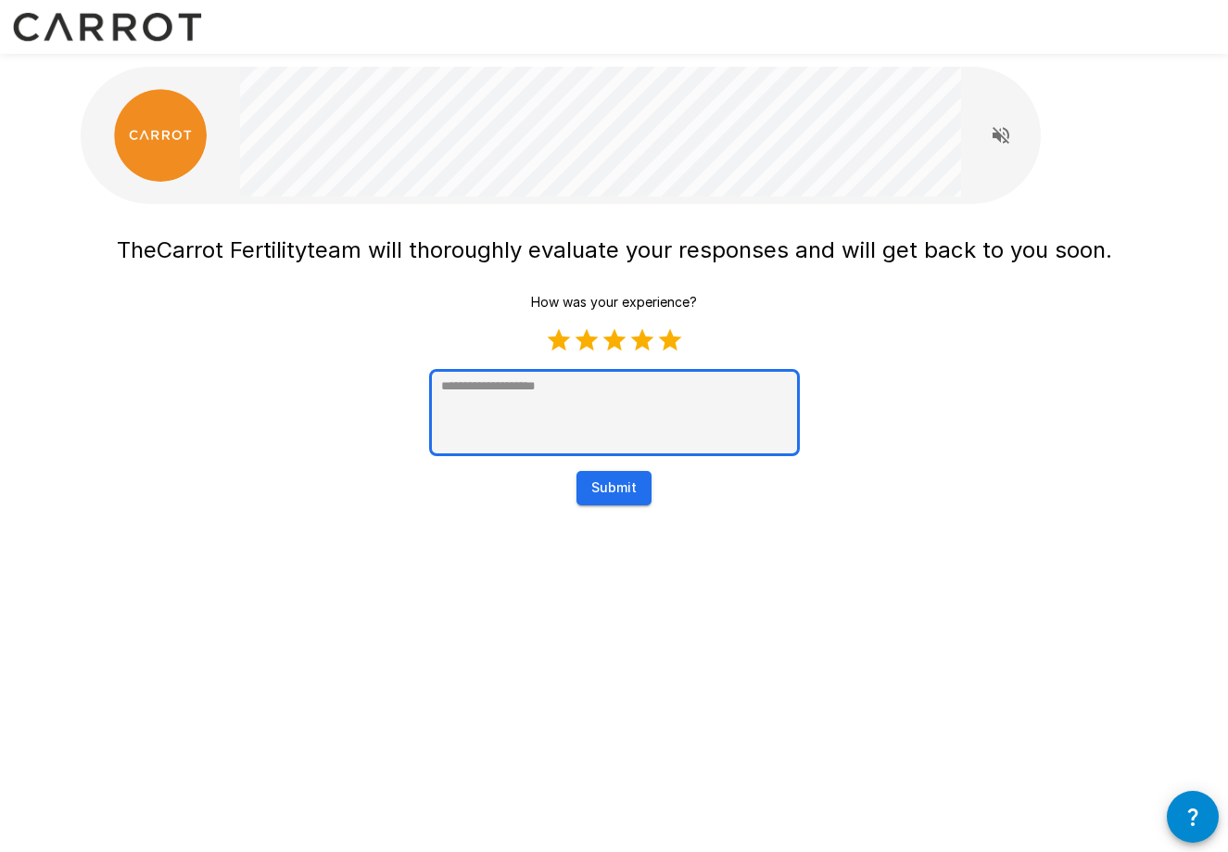
type textarea "*"
click at [641, 398] on textarea at bounding box center [614, 412] width 371 height 87
type textarea "*"
type textarea "**"
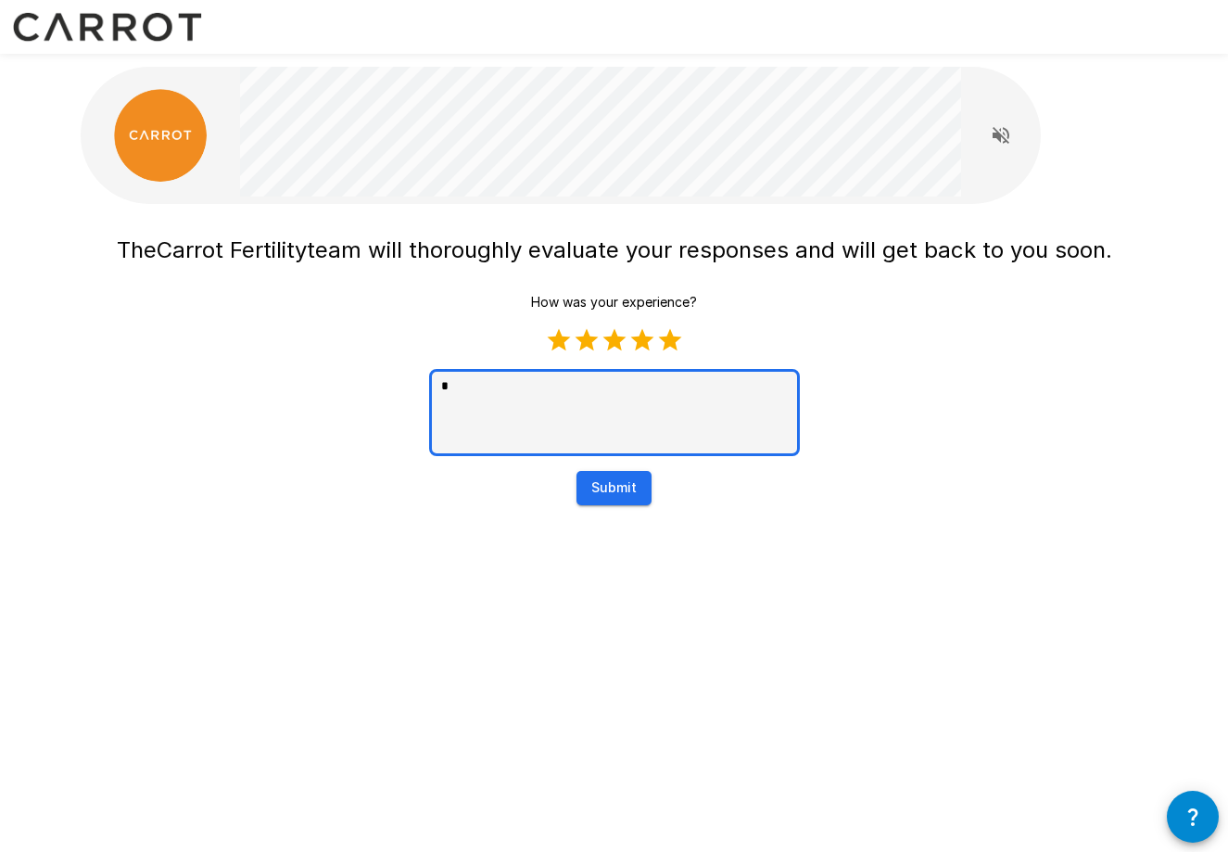
type textarea "*"
type textarea "***"
type textarea "*"
type textarea "****"
type textarea "*"
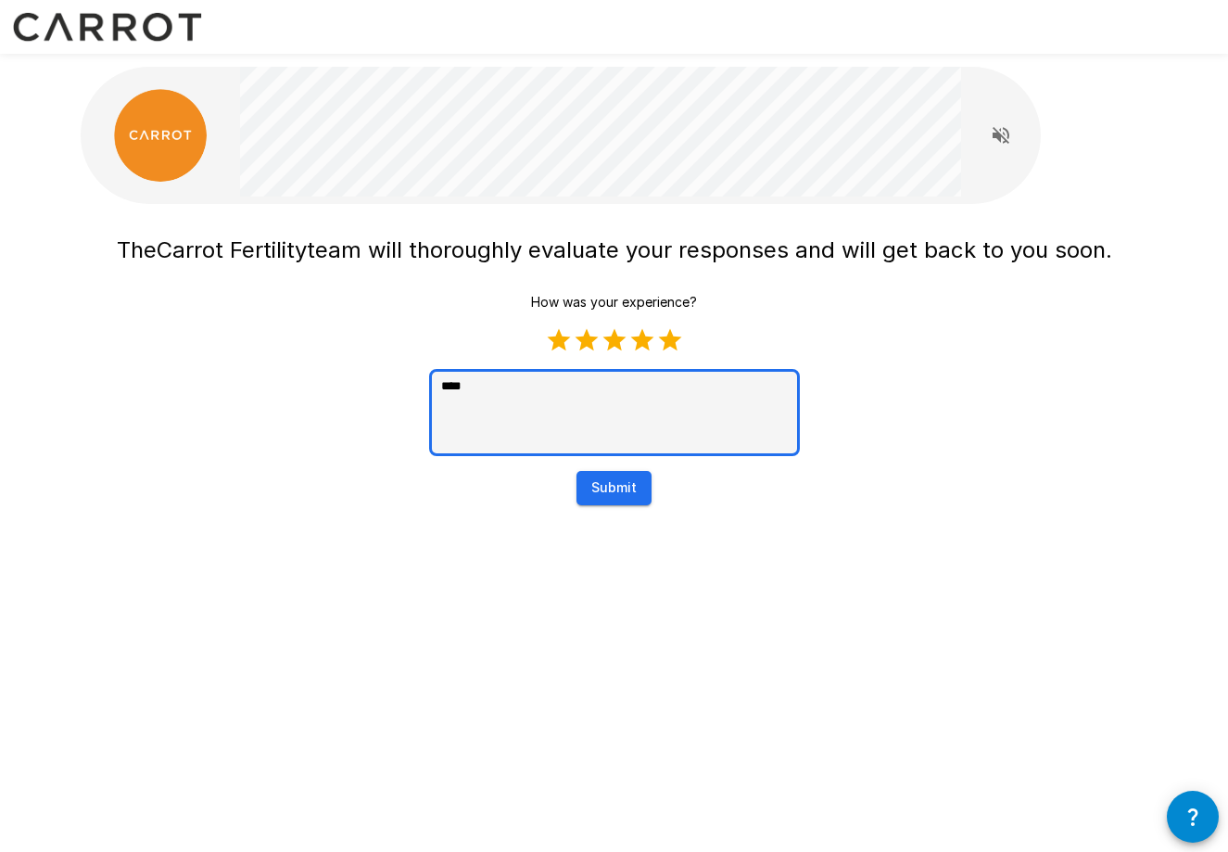
type textarea "*****"
type textarea "*"
type textarea "********"
type textarea "*"
type textarea "*********"
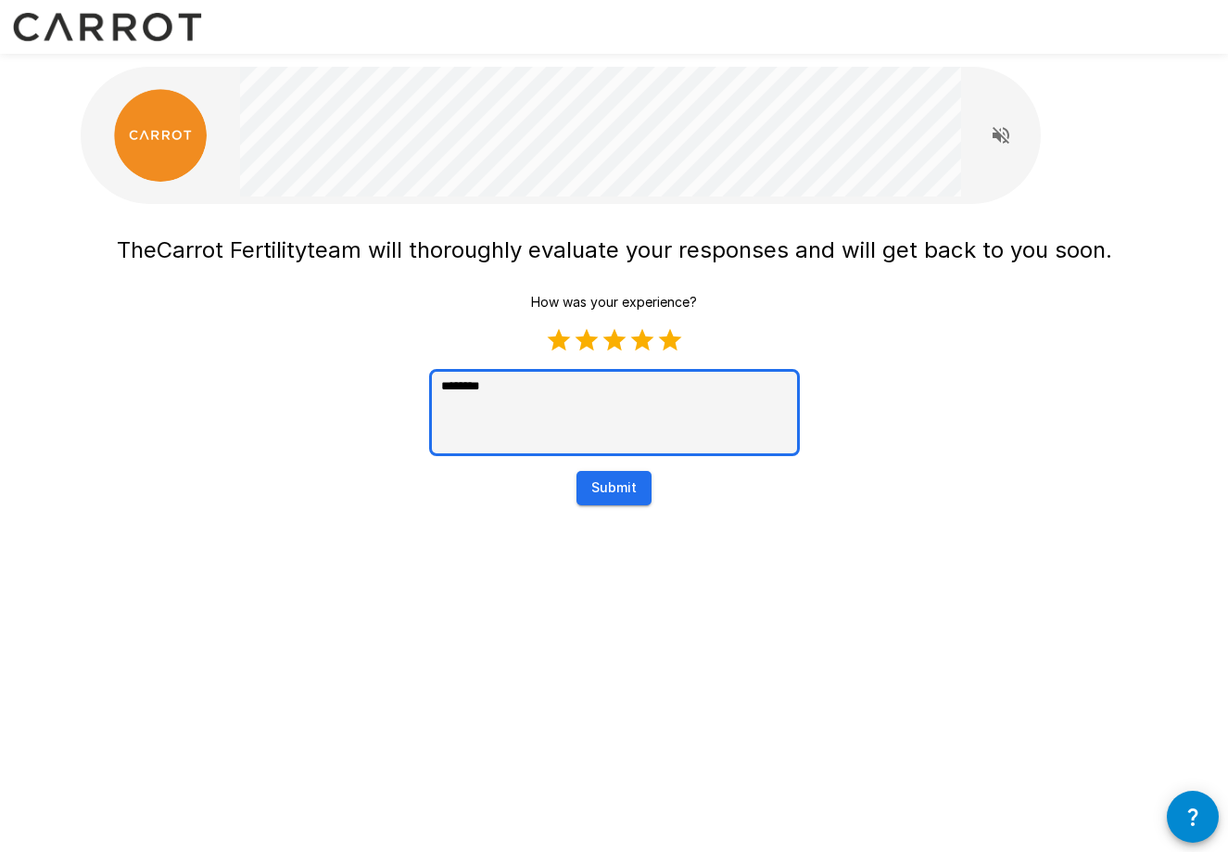
type textarea "*"
type textarea "********"
type textarea "*"
type textarea "*******"
type textarea "*"
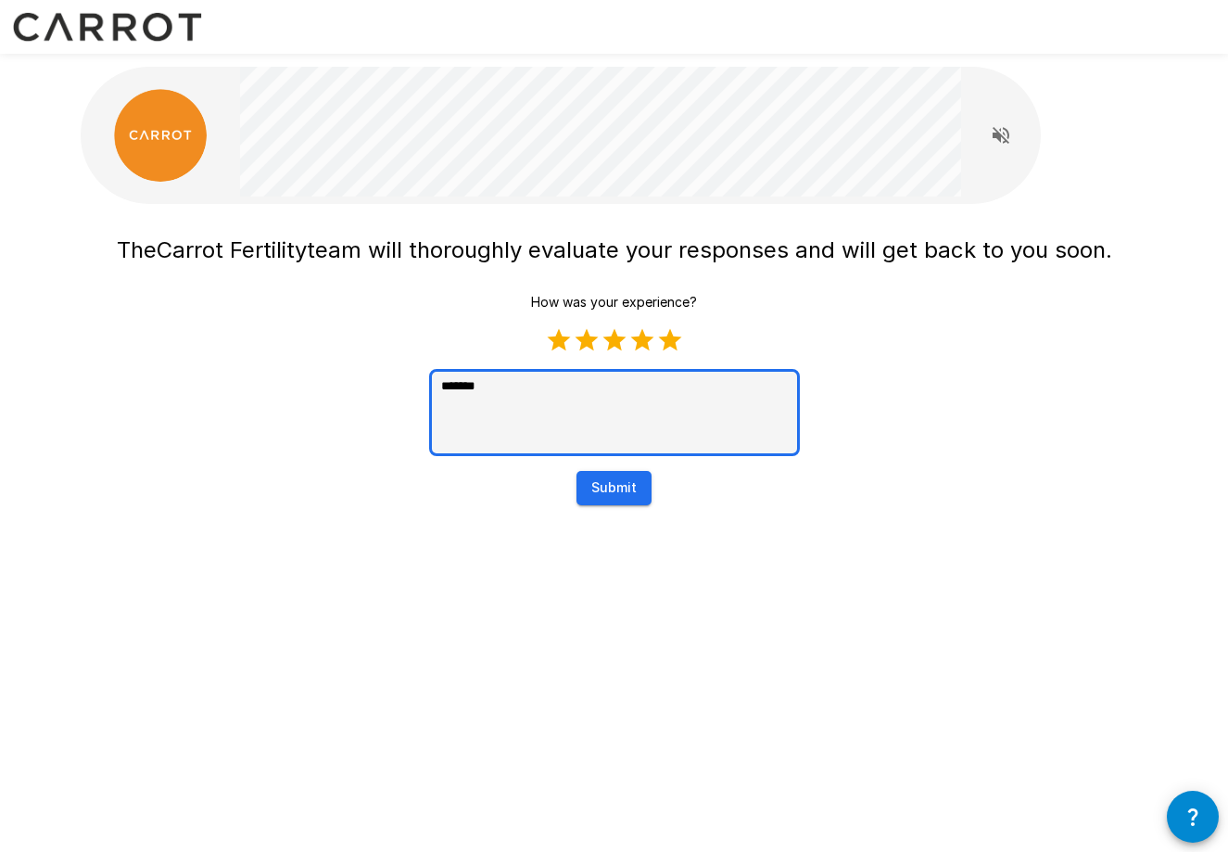
type textarea "******"
type textarea "*"
type textarea "*******"
type textarea "*"
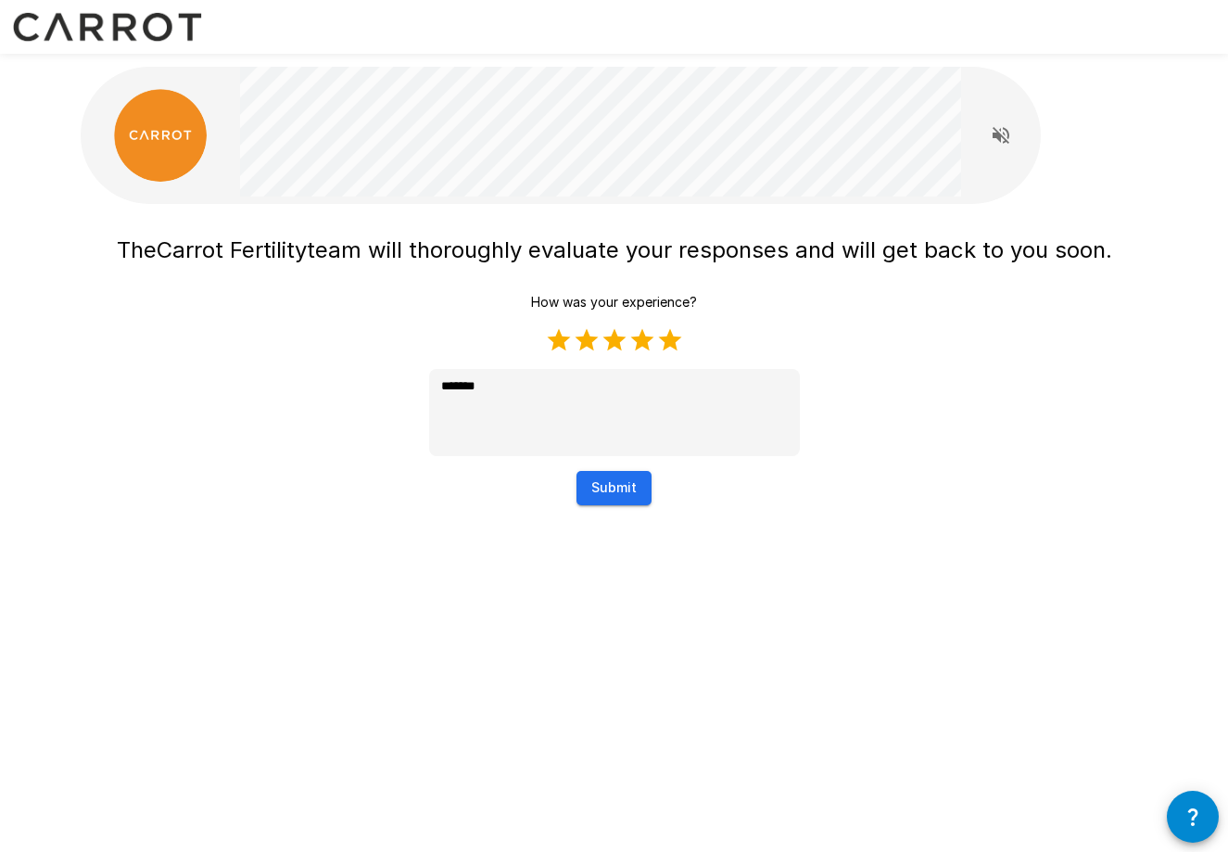
click at [618, 494] on button "Submit" at bounding box center [614, 488] width 75 height 34
